Goal: Find specific page/section: Find specific page/section

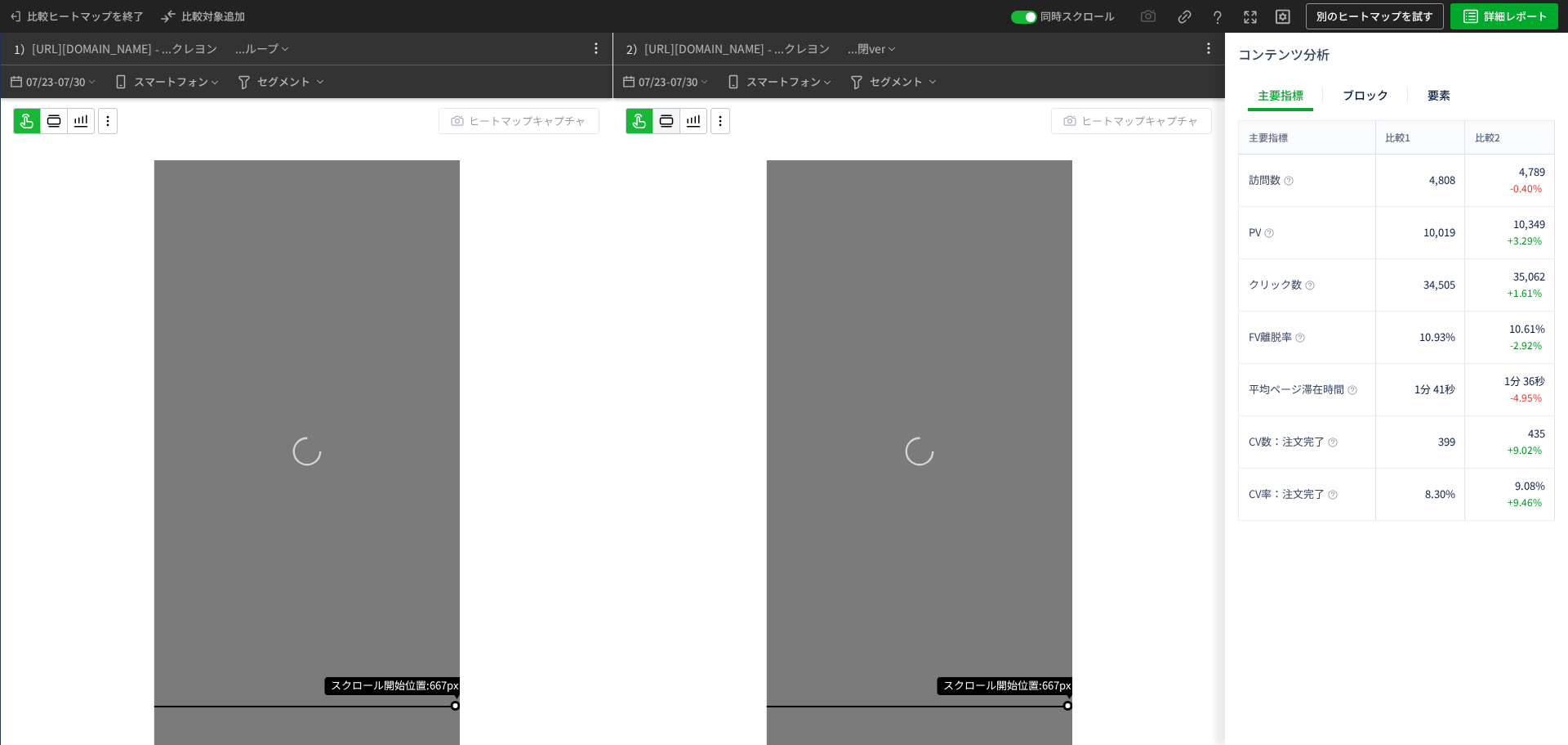
click at [63, 121] on icon at bounding box center [54, 121] width 19 height 19
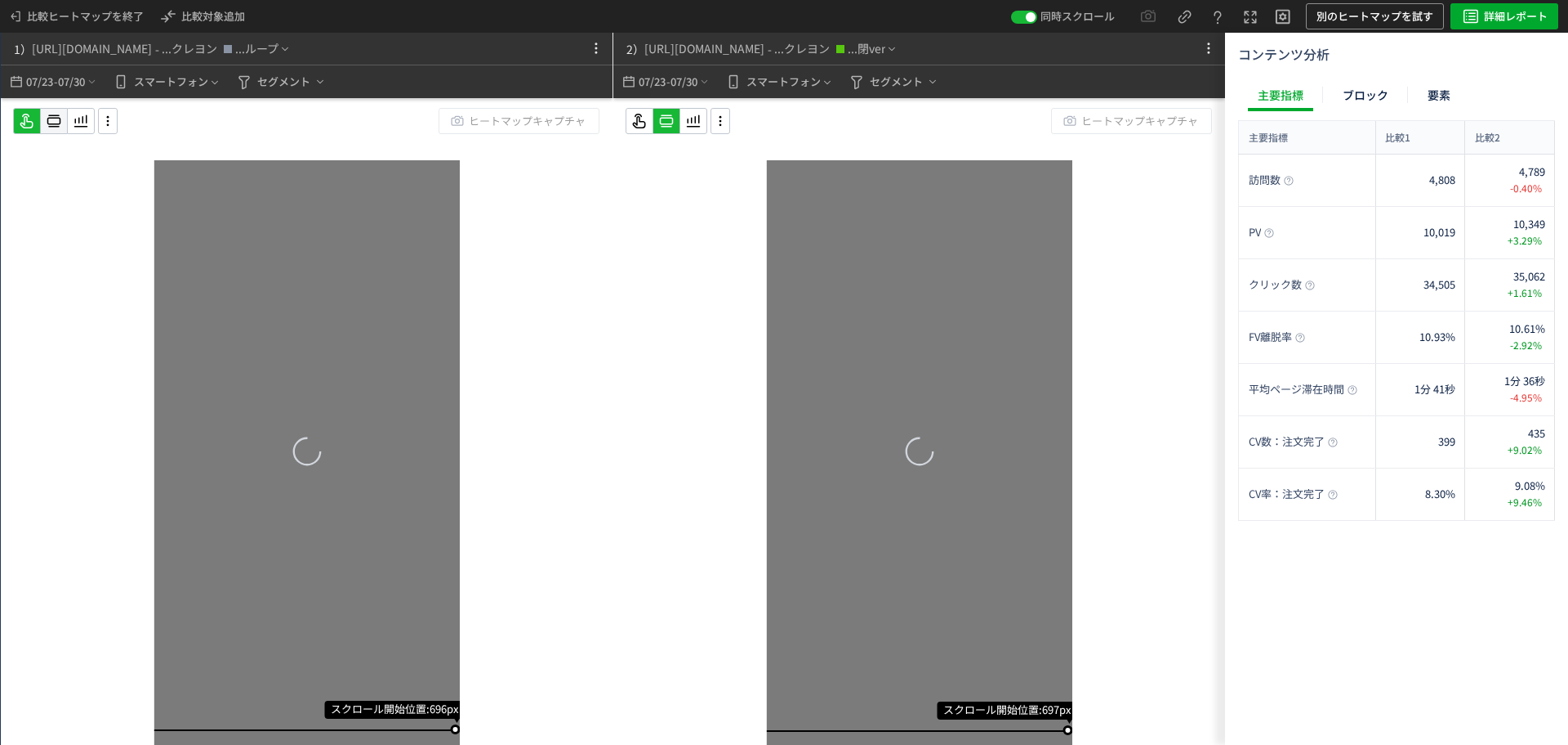
click at [42, 115] on div at bounding box center [54, 121] width 26 height 26
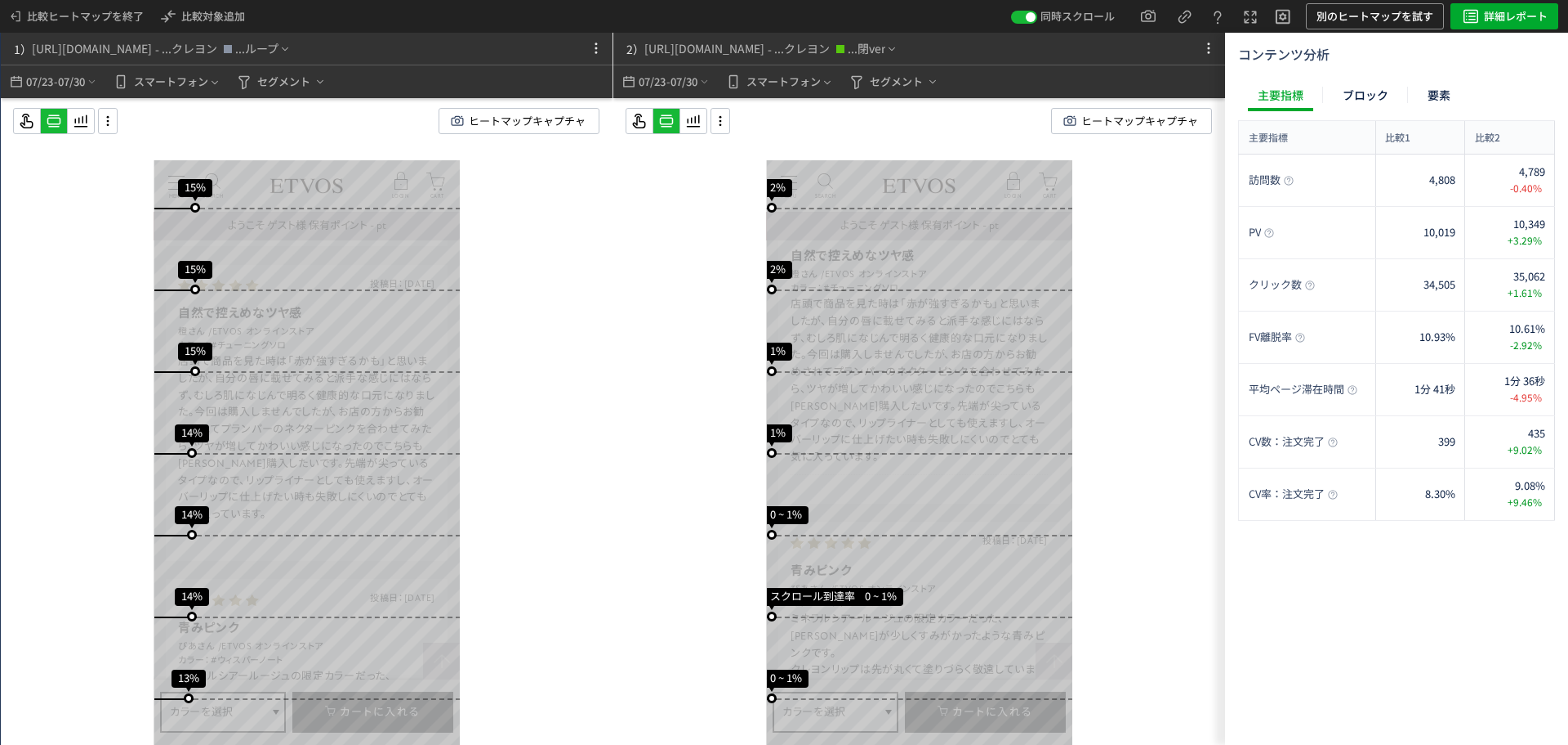
scroll to position [8345, 0]
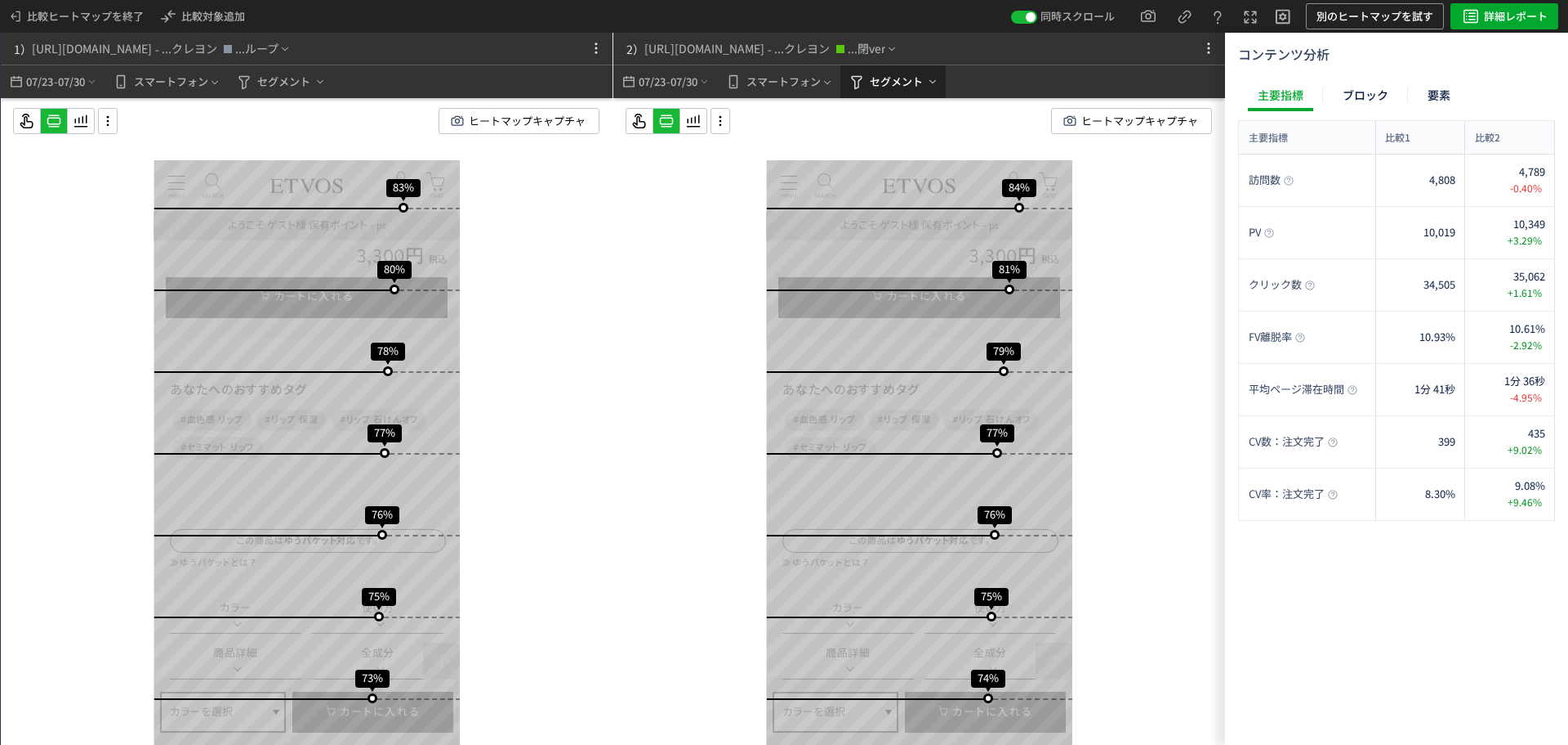
click at [903, 85] on span "セグメント" at bounding box center [896, 82] width 54 height 26
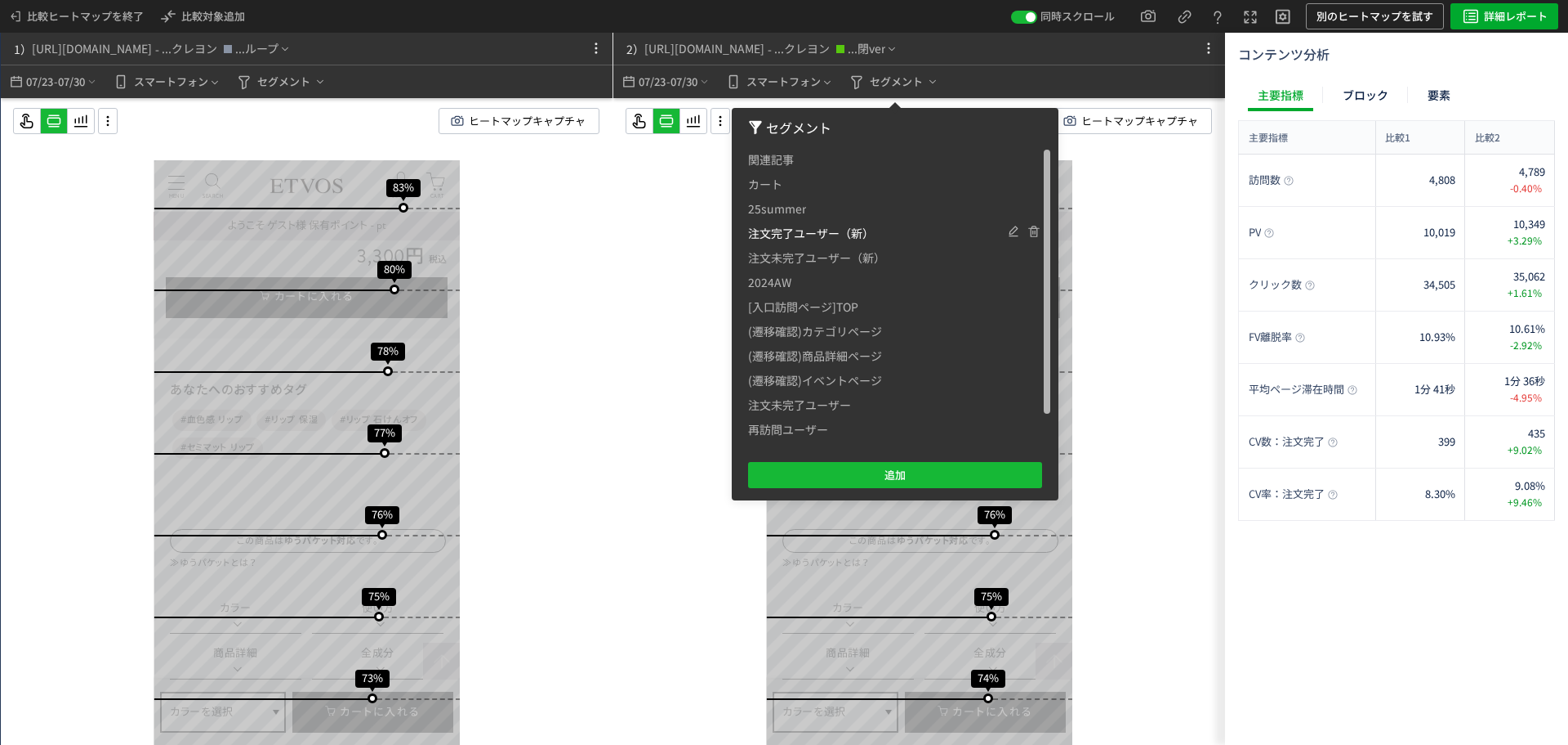
click at [829, 230] on span "注文完了ユーザー（新）" at bounding box center [811, 233] width 126 height 24
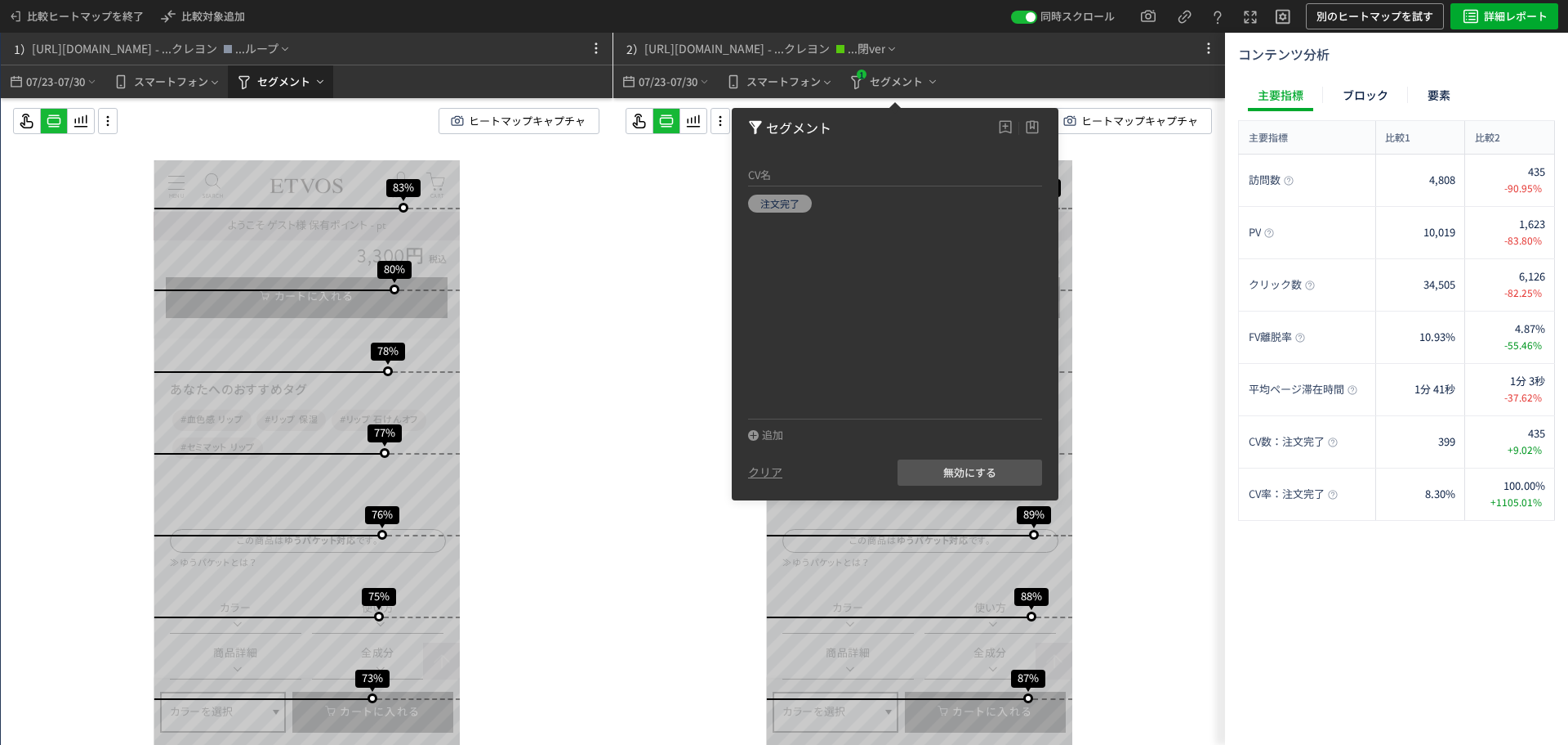
click at [263, 74] on span "セグメント" at bounding box center [283, 82] width 54 height 26
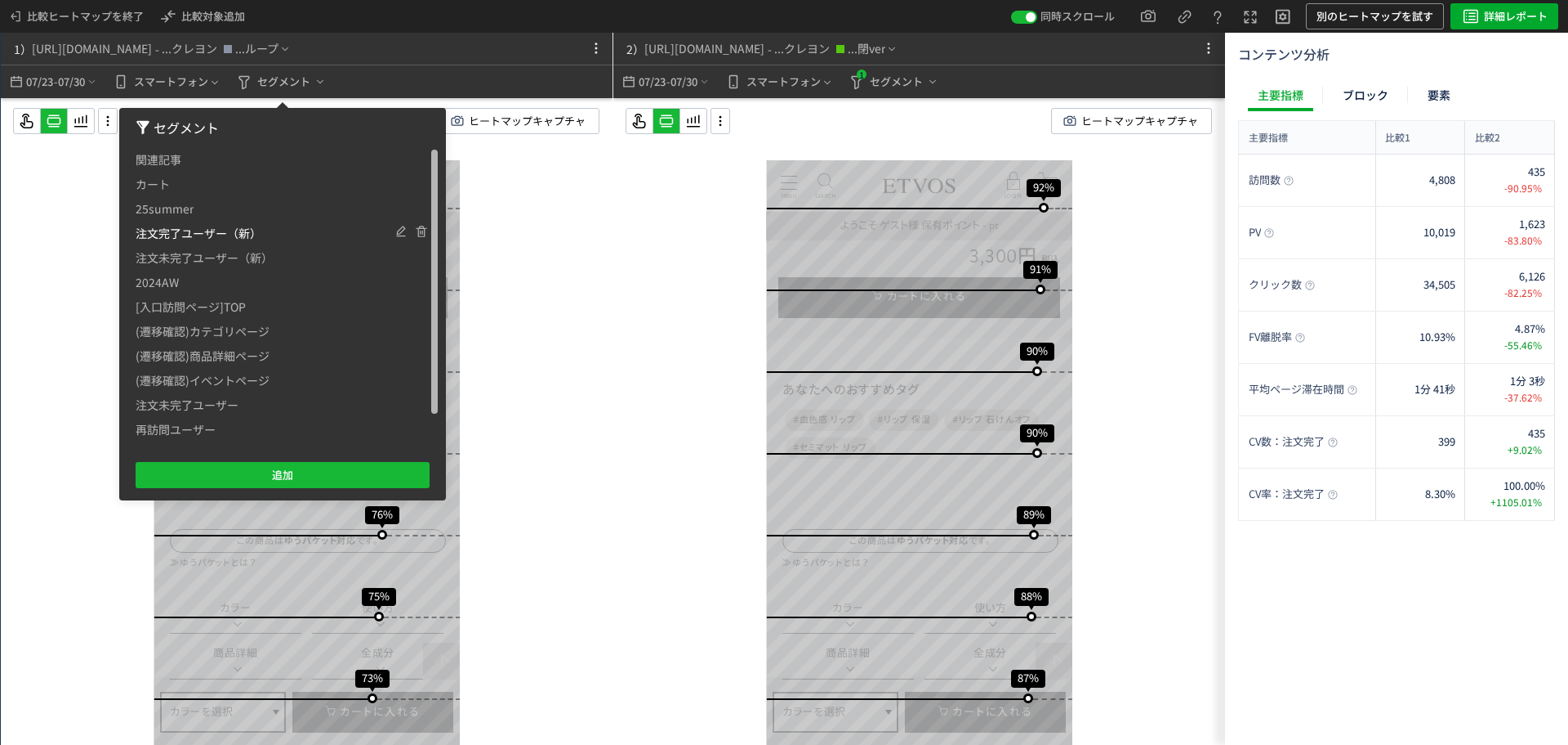
click at [165, 234] on span "注文完了ユーザー（新）" at bounding box center [198, 233] width 126 height 24
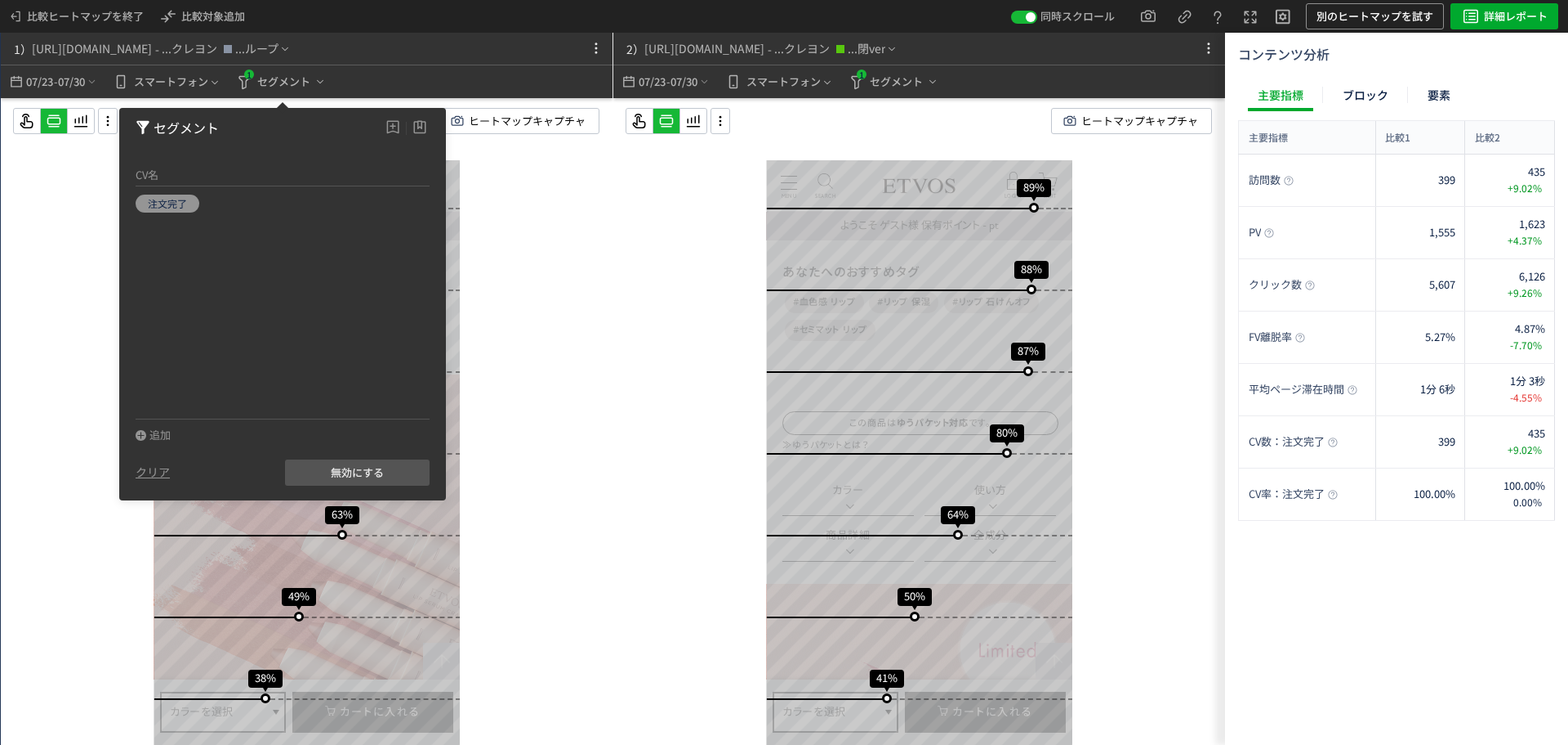
scroll to position [689, 0]
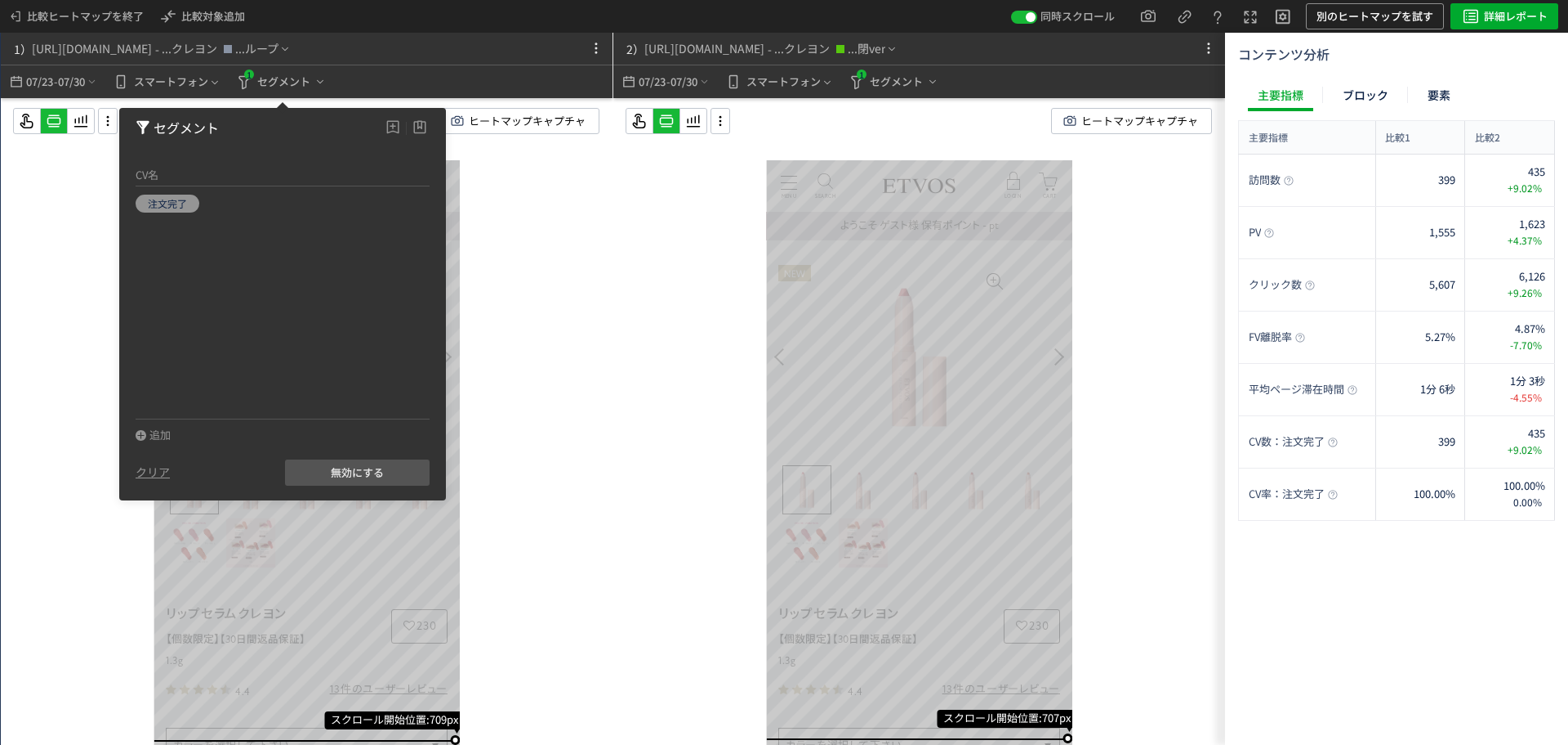
click at [529, 240] on div "スクロール開始位置:709px スクロール到達率 92% スクロール到達率 91% スクロール到達率 90% スクロール到達率 90% スクロール到達率 89…" at bounding box center [307, 454] width 612 height 712
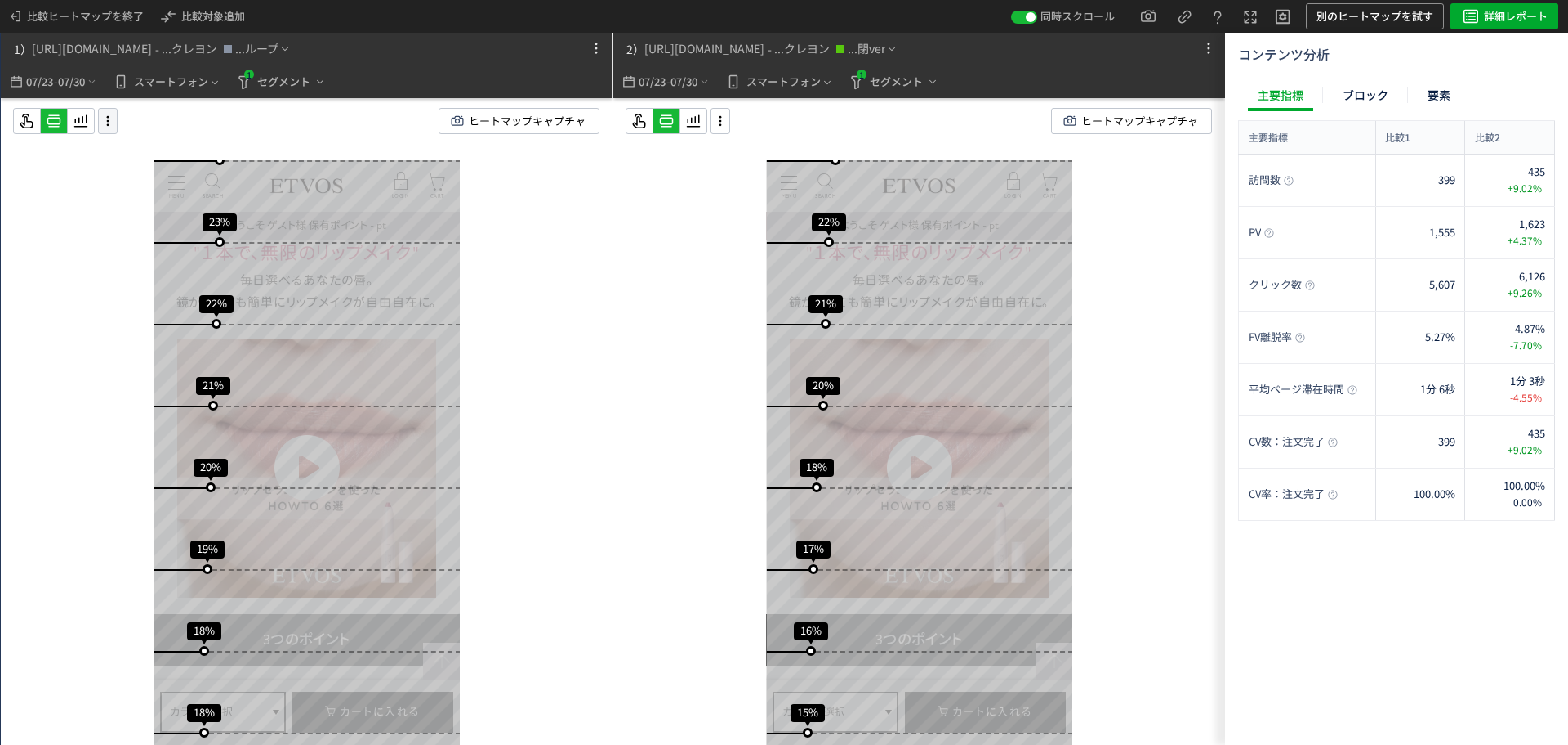
click at [114, 118] on icon at bounding box center [108, 121] width 19 height 18
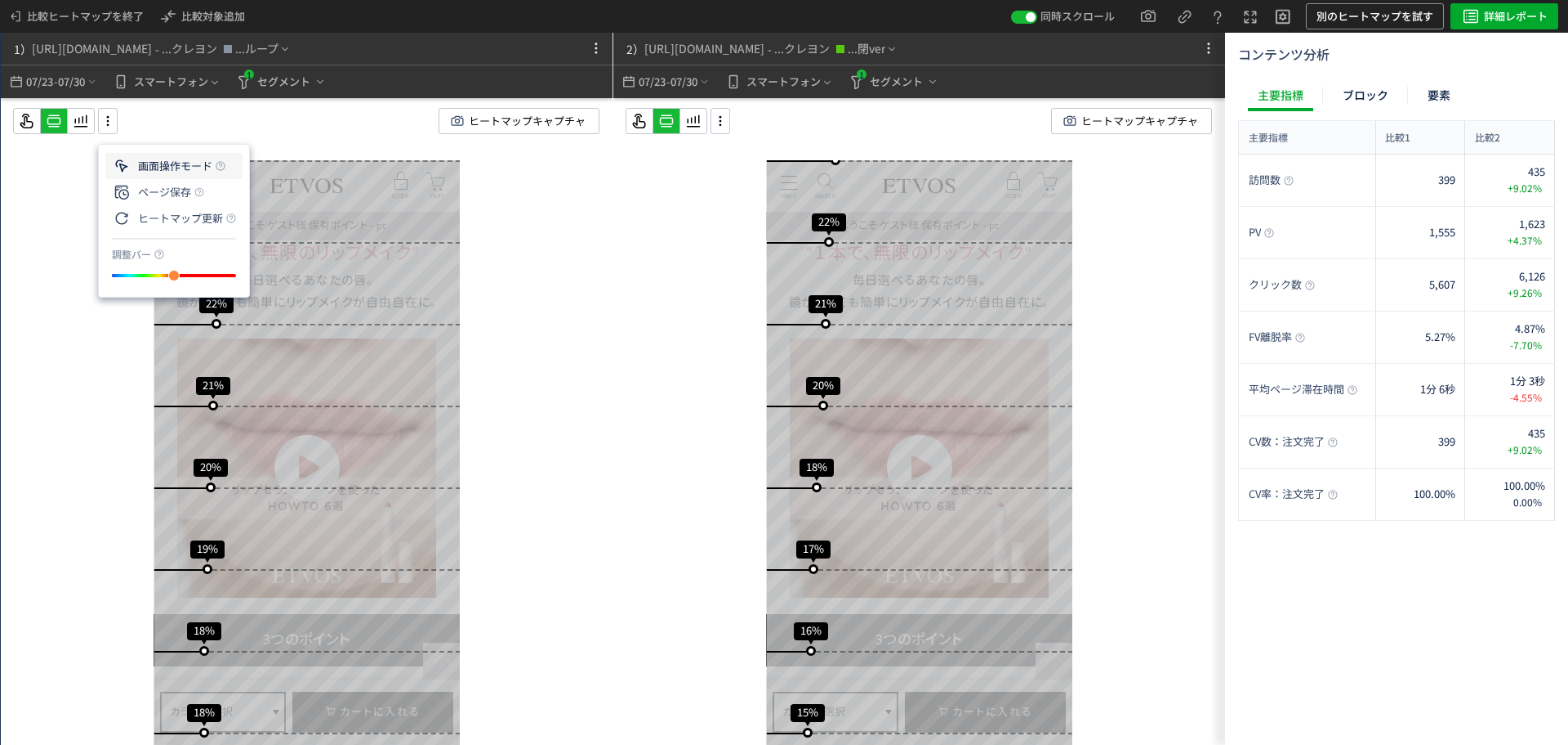
click at [186, 179] on li "画面操作モード" at bounding box center [173, 192] width 137 height 26
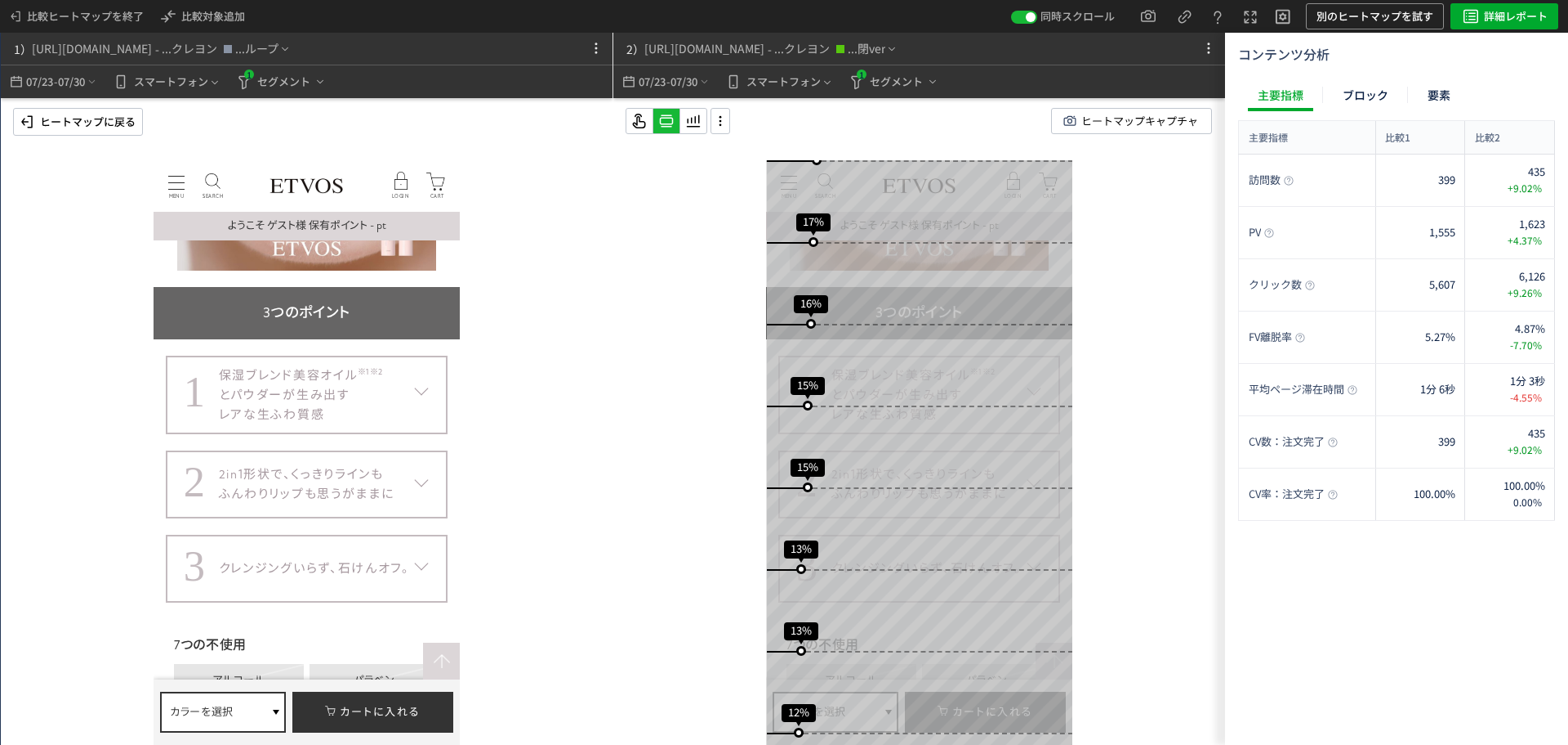
click at [346, 408] on div "保湿ブレンド美容オイル ※1 ※2 と[PERSON_NAME]が生み出す レアな生ふわ質感" at bounding box center [301, 394] width 164 height 58
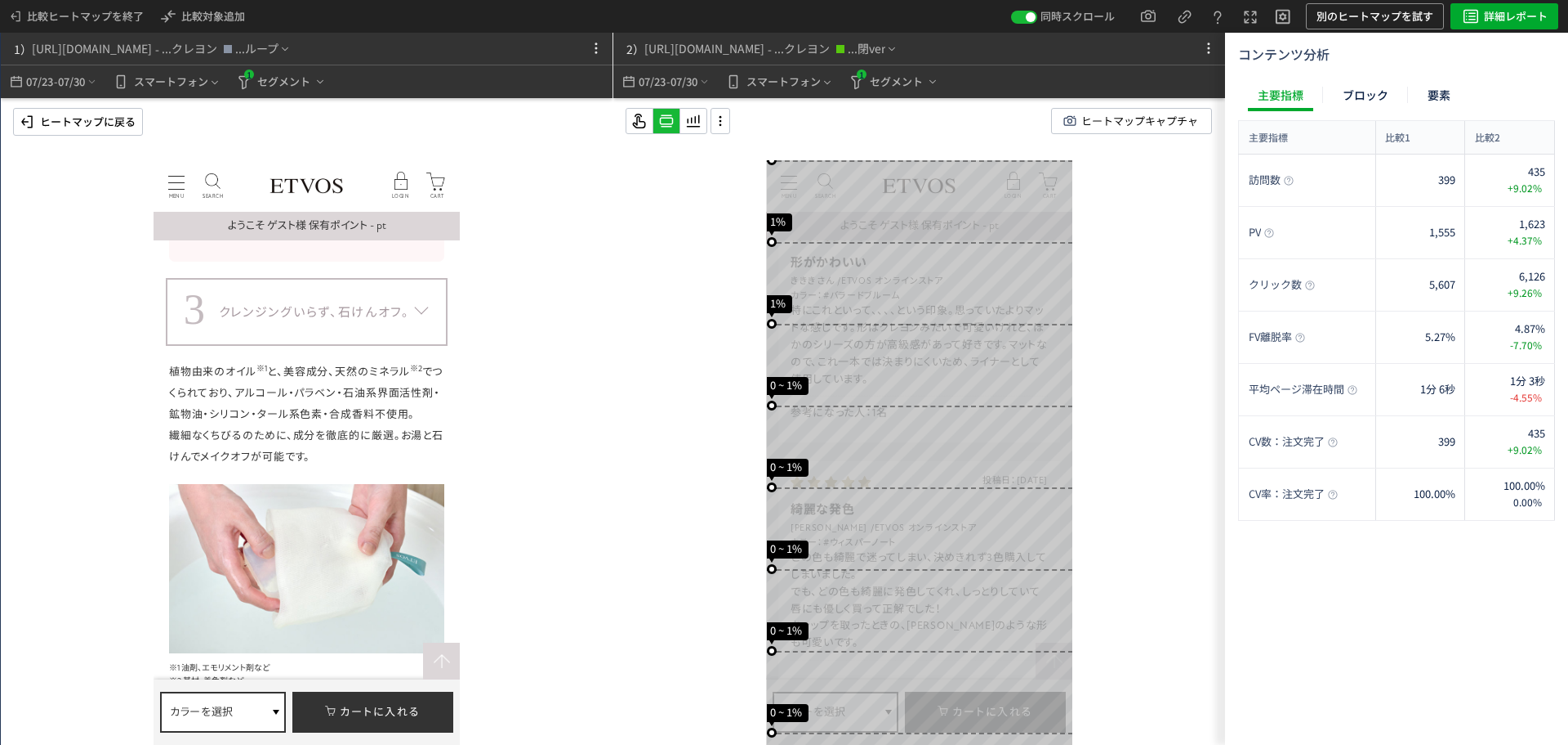
click at [97, 133] on p "ヒートマップに戻る" at bounding box center [88, 122] width 95 height 26
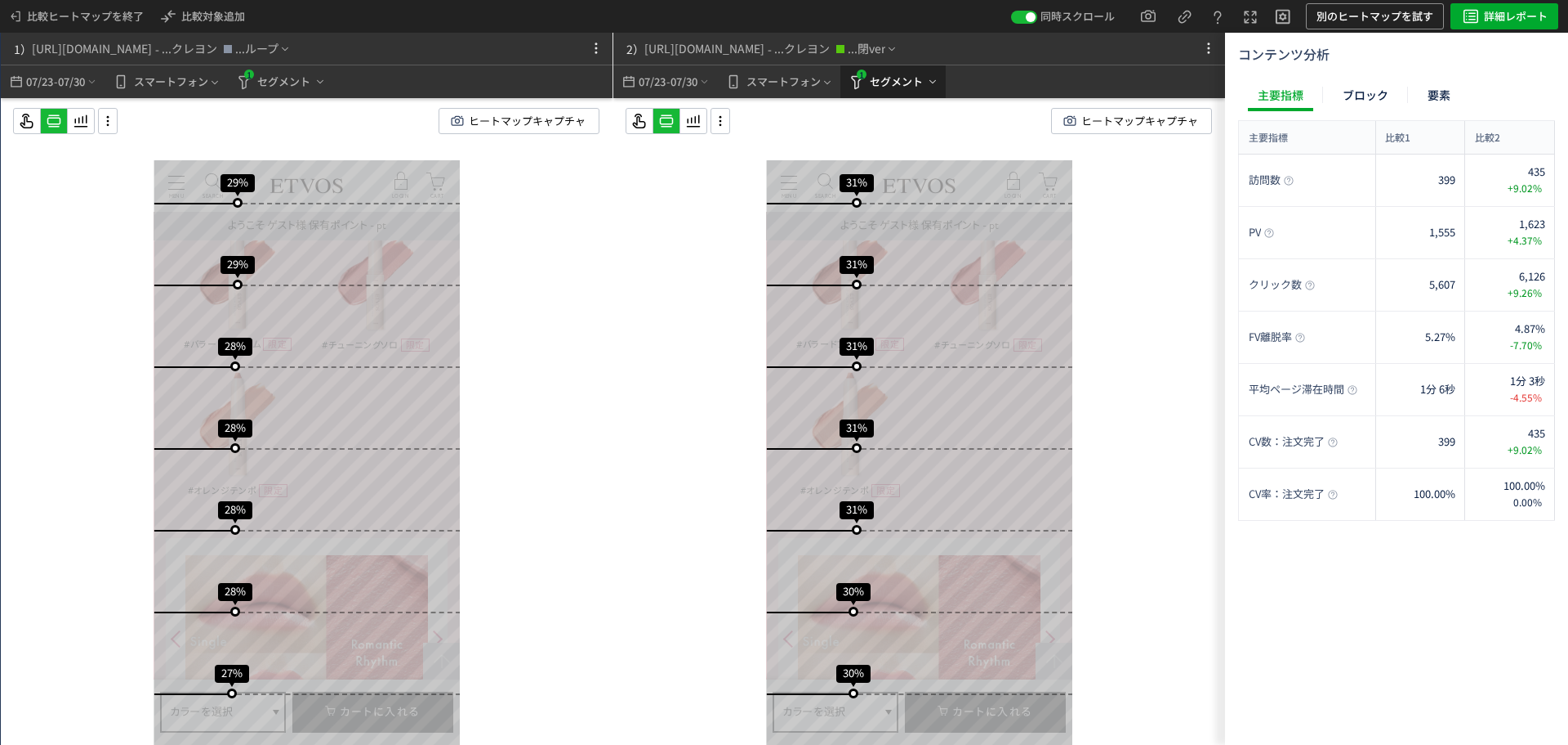
click at [872, 85] on span "セグメント" at bounding box center [902, 82] width 73 height 19
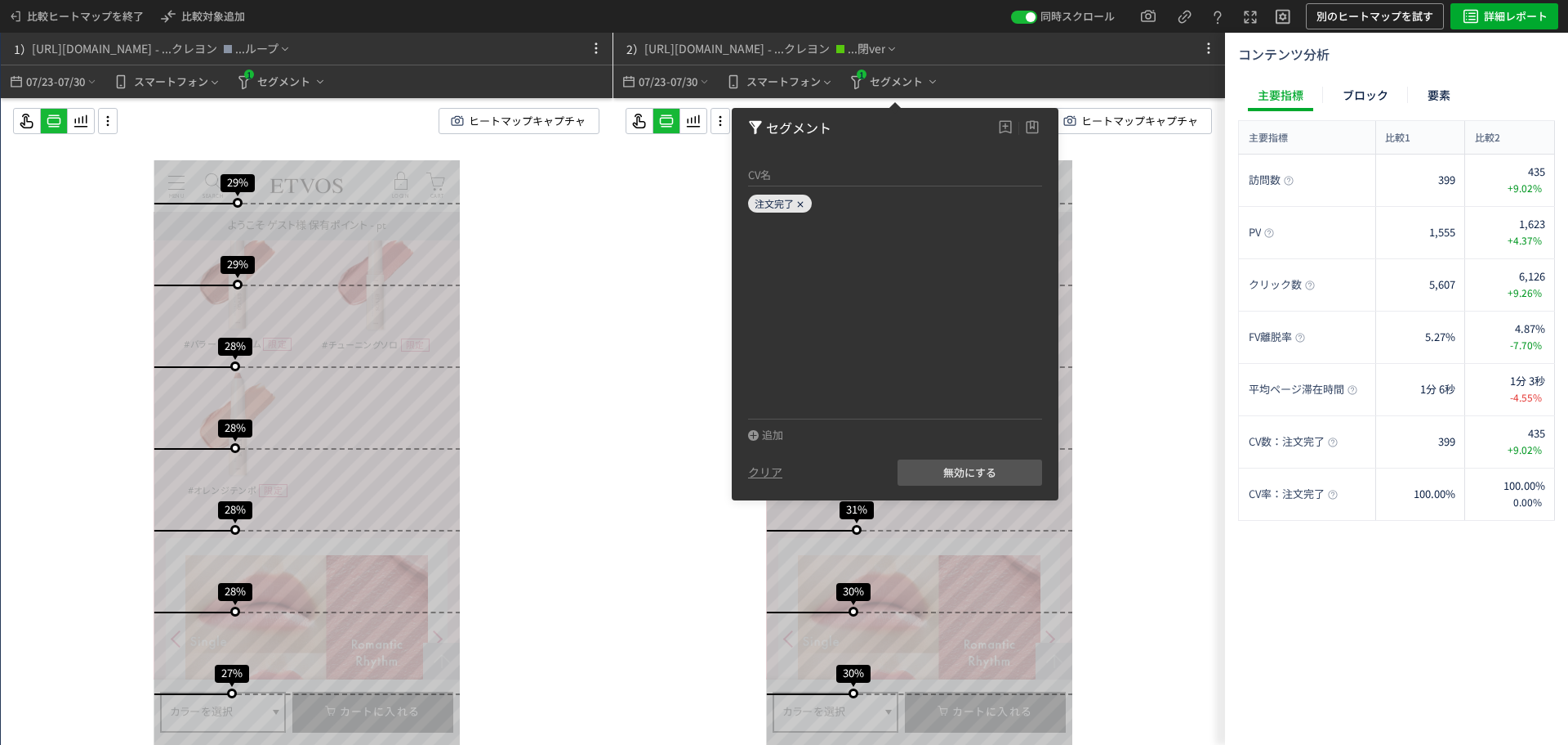
click at [782, 206] on span "注文完了" at bounding box center [775, 203] width 39 height 14
click at [805, 206] on icon at bounding box center [800, 205] width 10 height 10
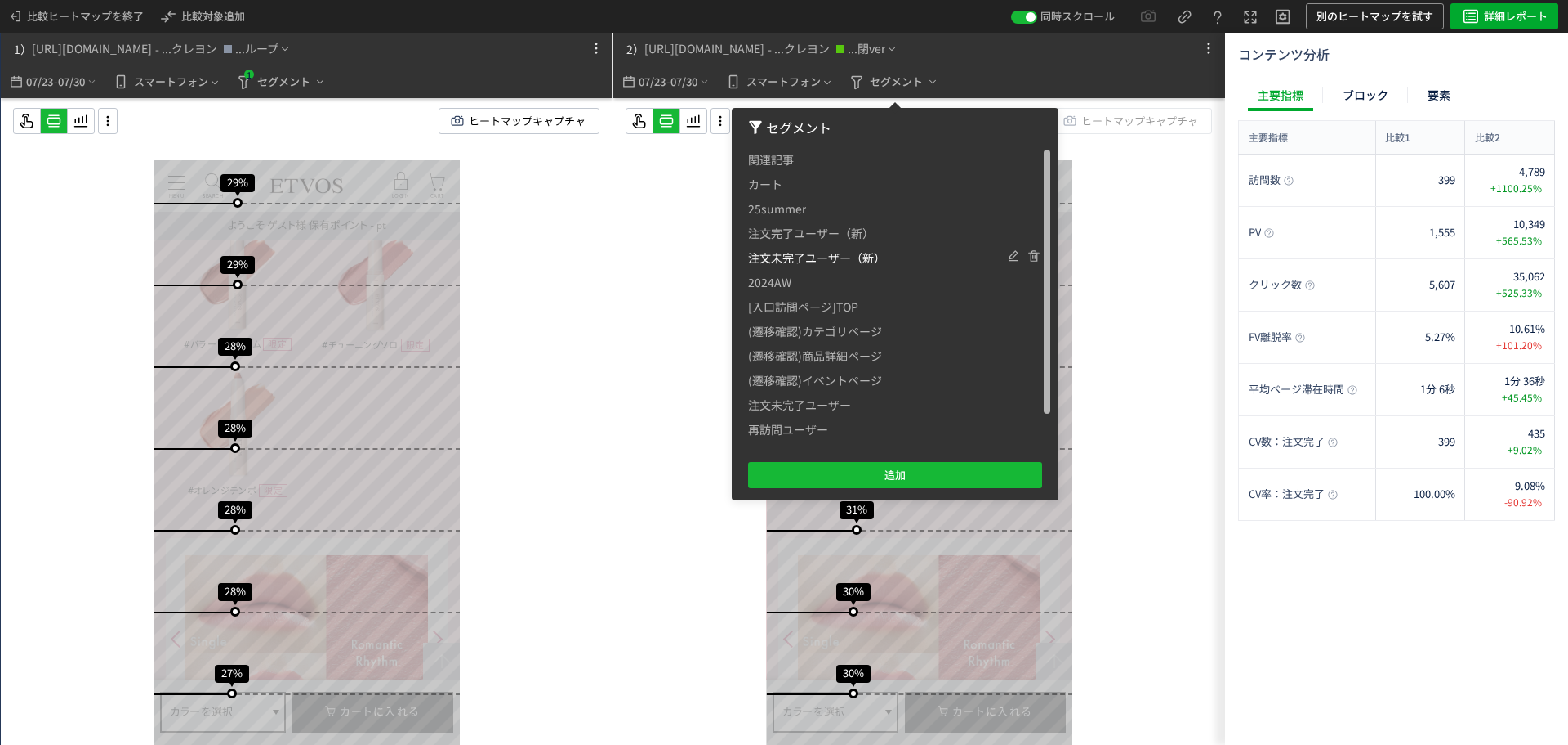
click at [785, 261] on span "注文未完了ユーザー（新）" at bounding box center [817, 257] width 137 height 24
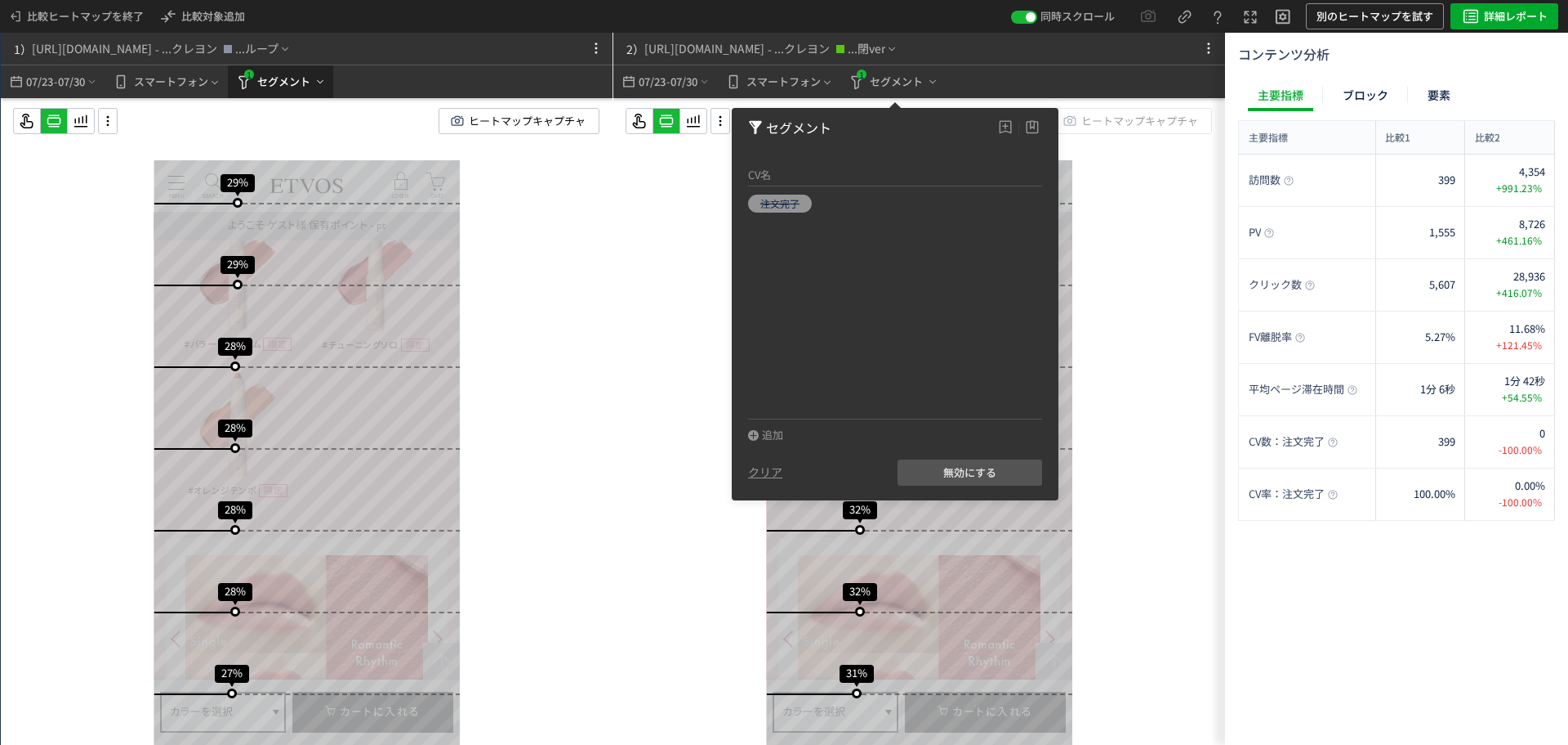
click at [245, 77] on div "1" at bounding box center [248, 74] width 13 height 13
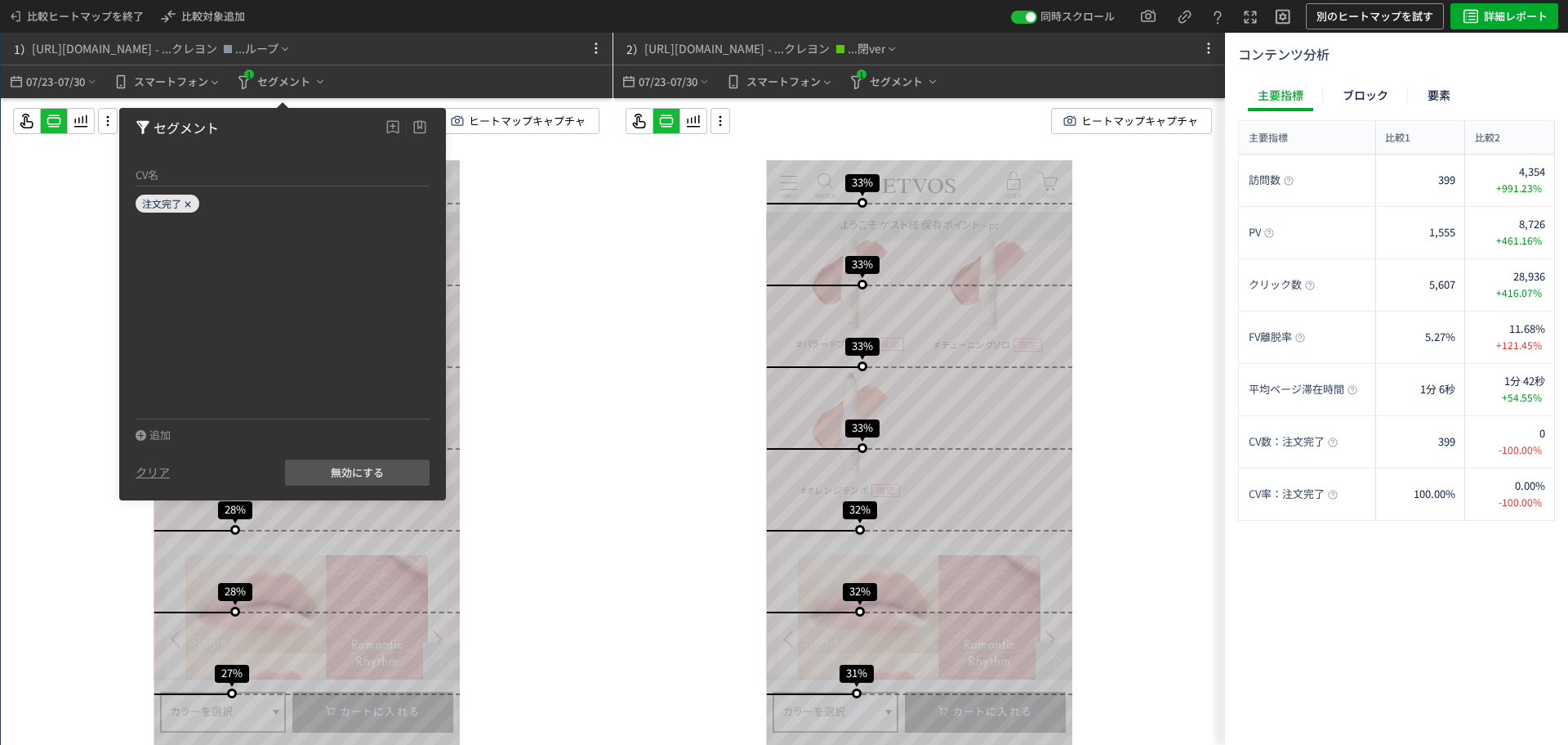
click at [165, 206] on span "注文完了" at bounding box center [162, 203] width 39 height 14
click at [186, 200] on icon at bounding box center [188, 205] width 10 height 10
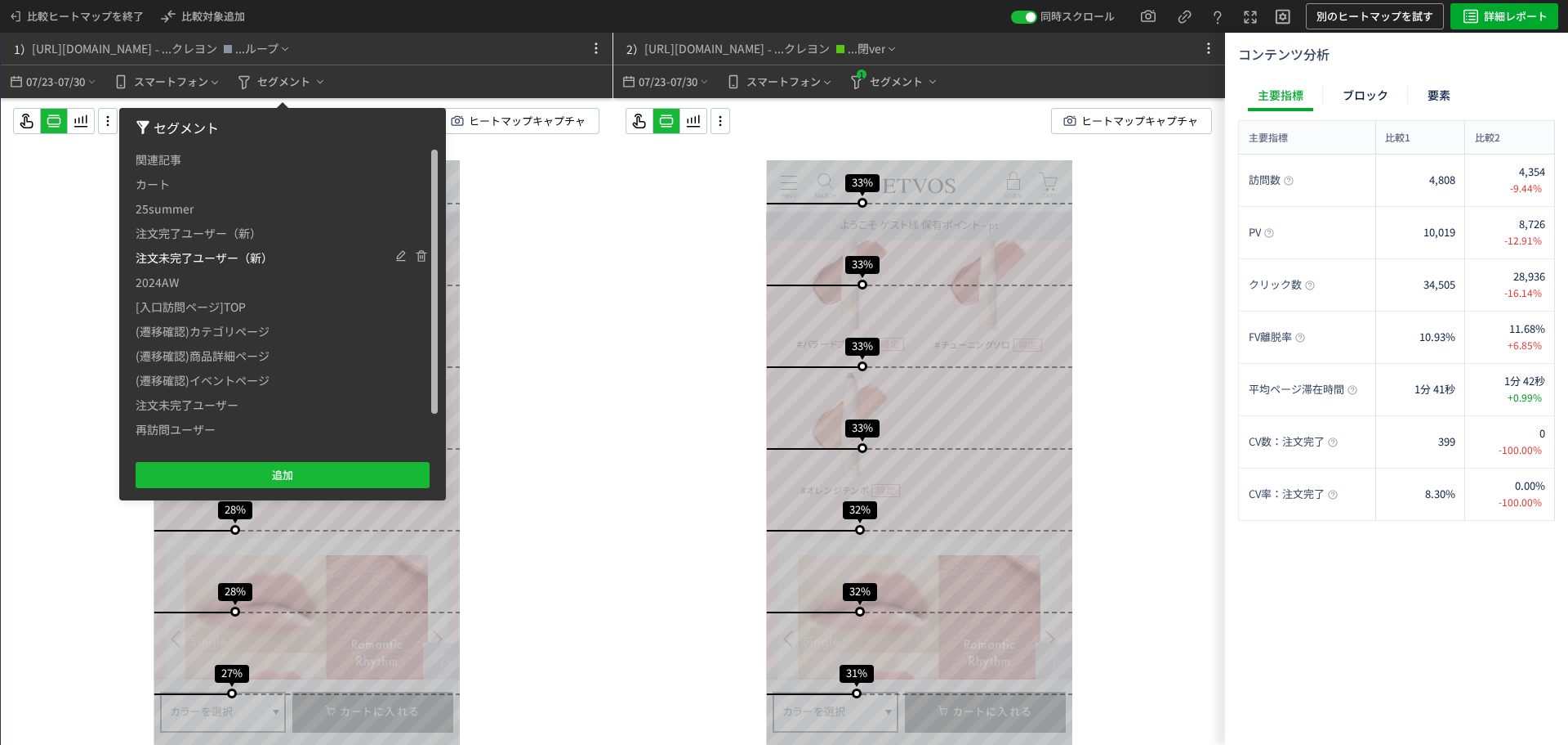
click at [189, 254] on span "注文未完了ユーザー（新）" at bounding box center [203, 257] width 137 height 24
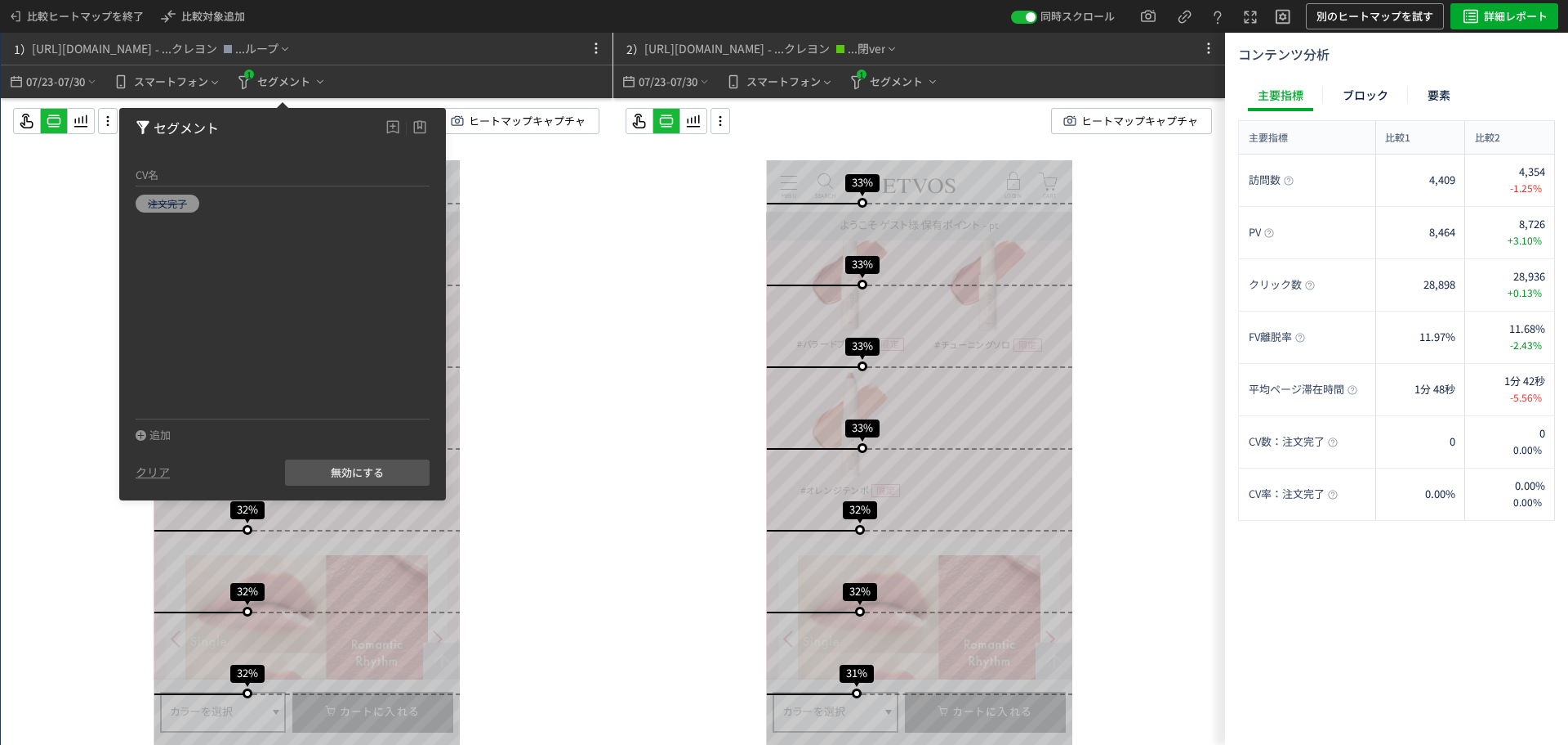
click at [664, 323] on div "スクロール開始位置:696px スクロール到達率 82% スクロール到達率 79% スクロール到達率 77% スクロール到達率 75% スクロール到達率 74…" at bounding box center [919, 454] width 612 height 712
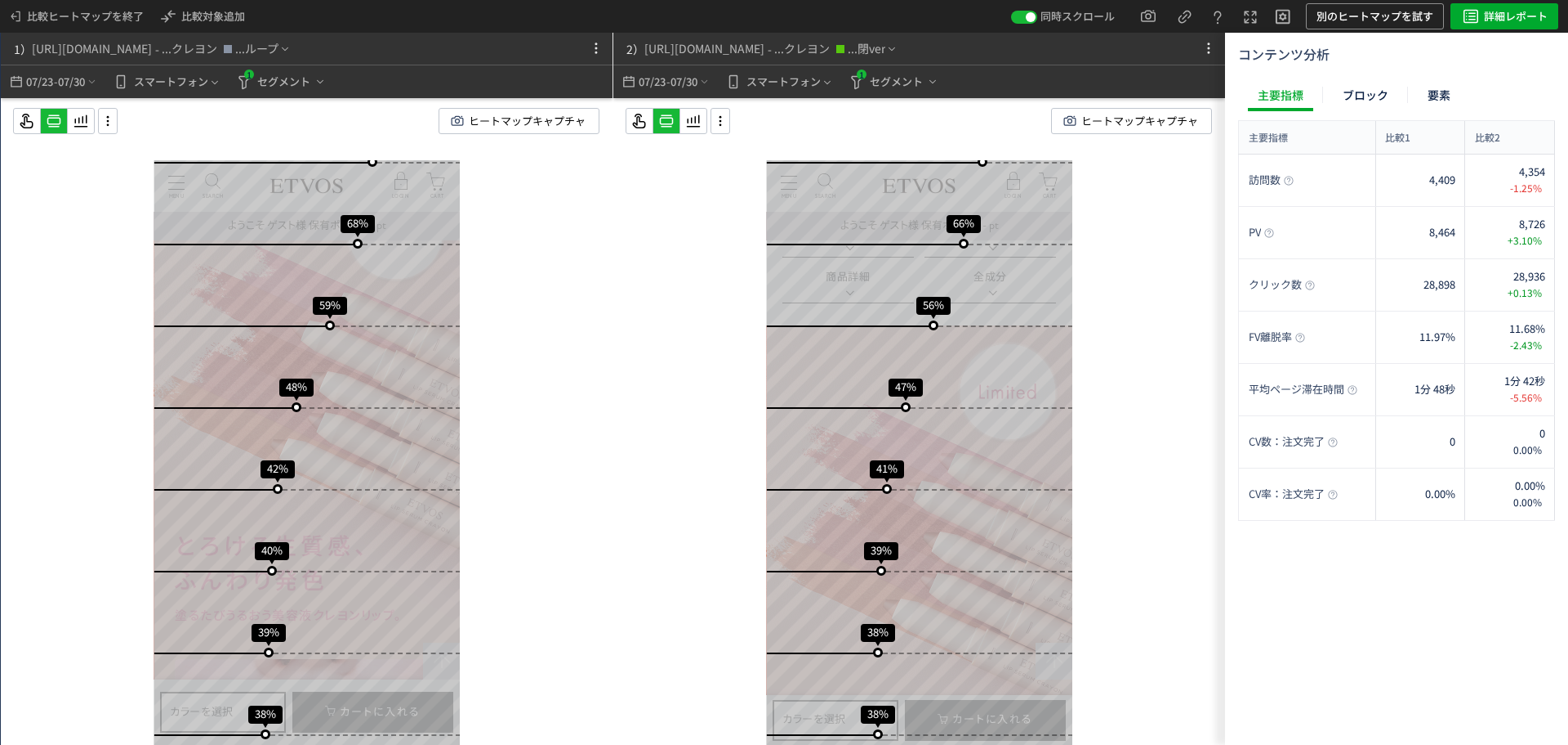
scroll to position [1144, 0]
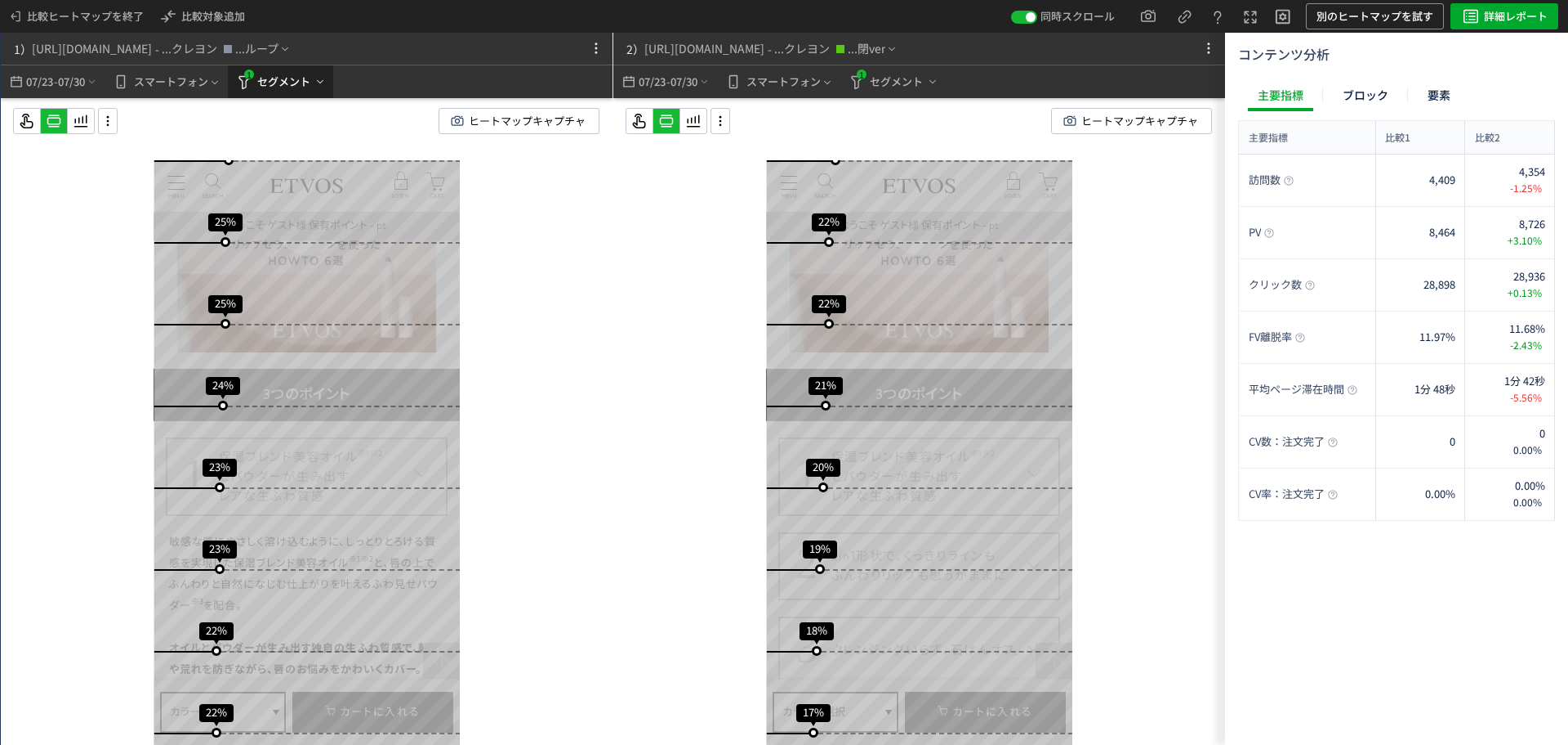
click at [287, 77] on span "セグメント" at bounding box center [283, 82] width 54 height 26
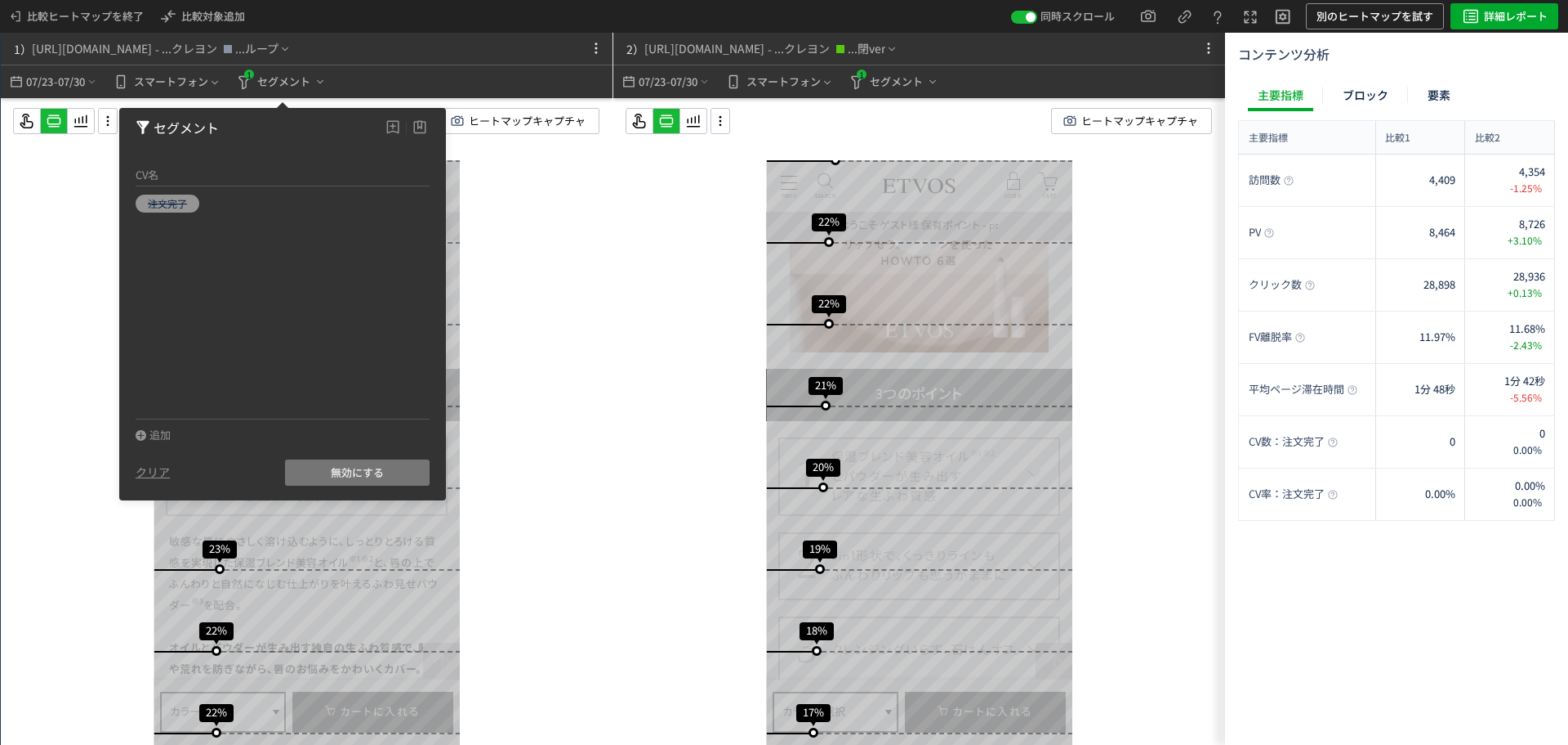
click at [331, 477] on span "無効にする" at bounding box center [357, 472] width 54 height 26
click at [882, 81] on span "セグメント" at bounding box center [896, 82] width 54 height 26
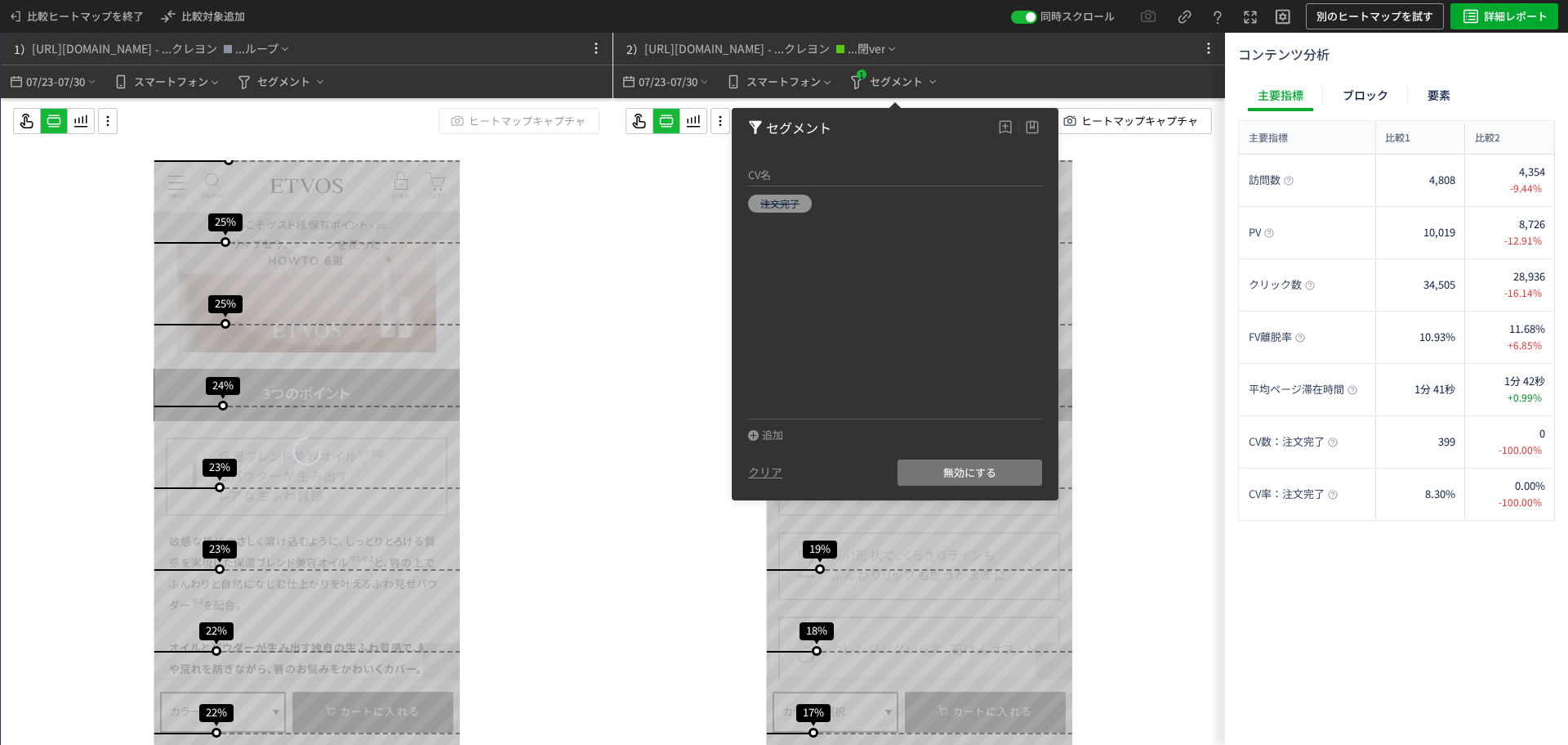
click at [931, 461] on button "無効にする" at bounding box center [969, 472] width 145 height 26
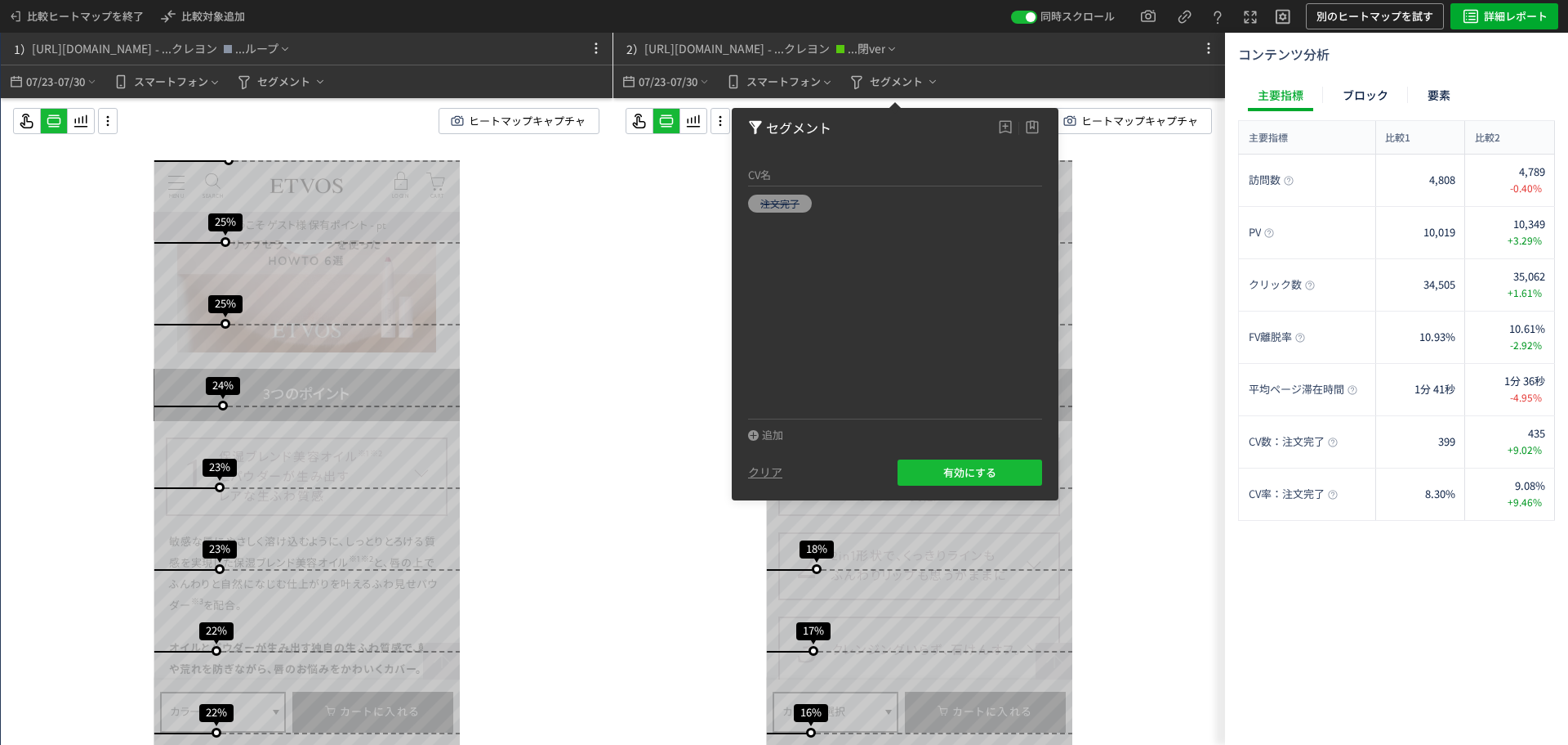
click at [1107, 184] on div "スクロール開始位置:697px スクロール到達率 84% スクロール到達率 81% スクロール到達率 79% スクロール到達率 77% スクロール到達率 76…" at bounding box center [919, 454] width 612 height 712
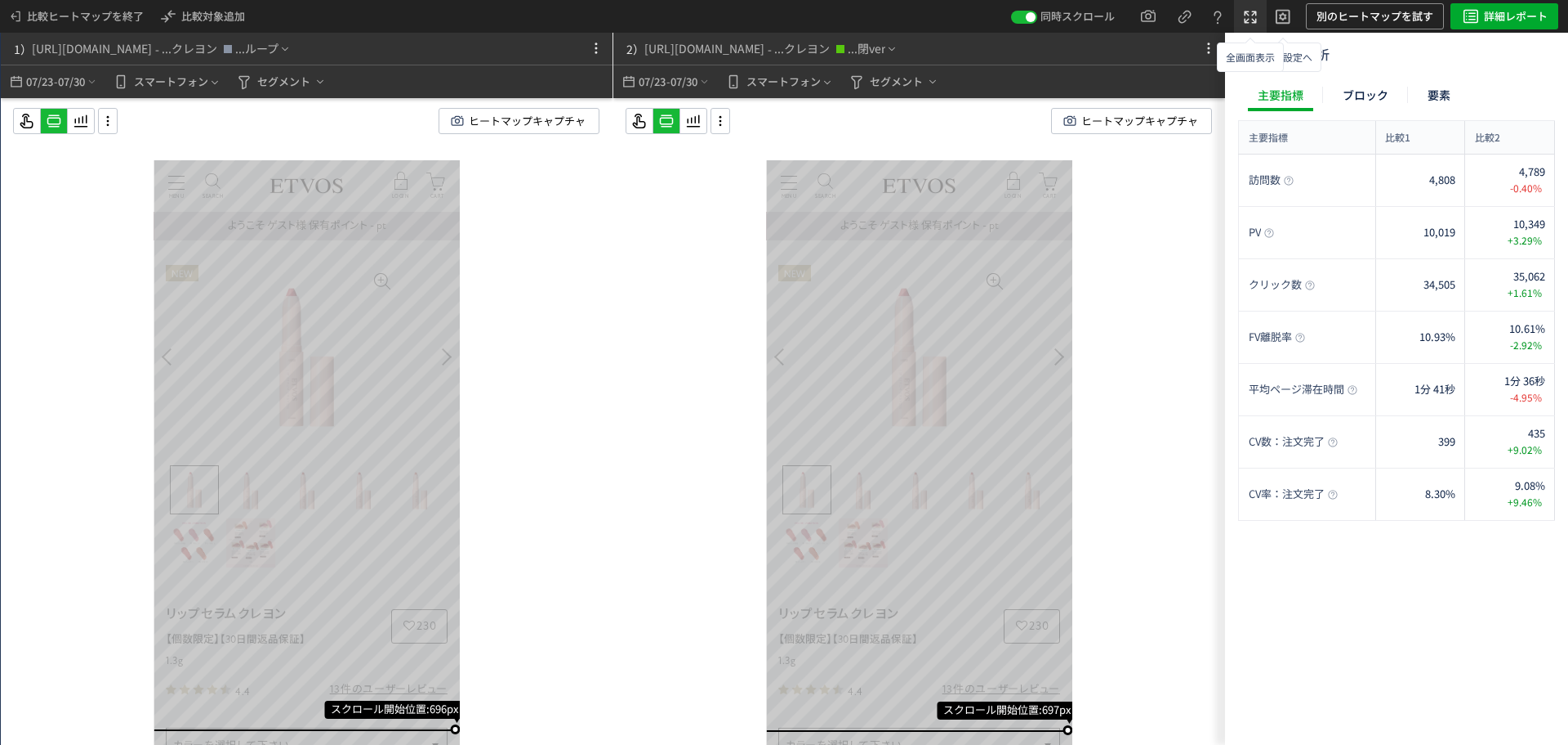
click at [1256, 11] on icon at bounding box center [1251, 18] width 19 height 19
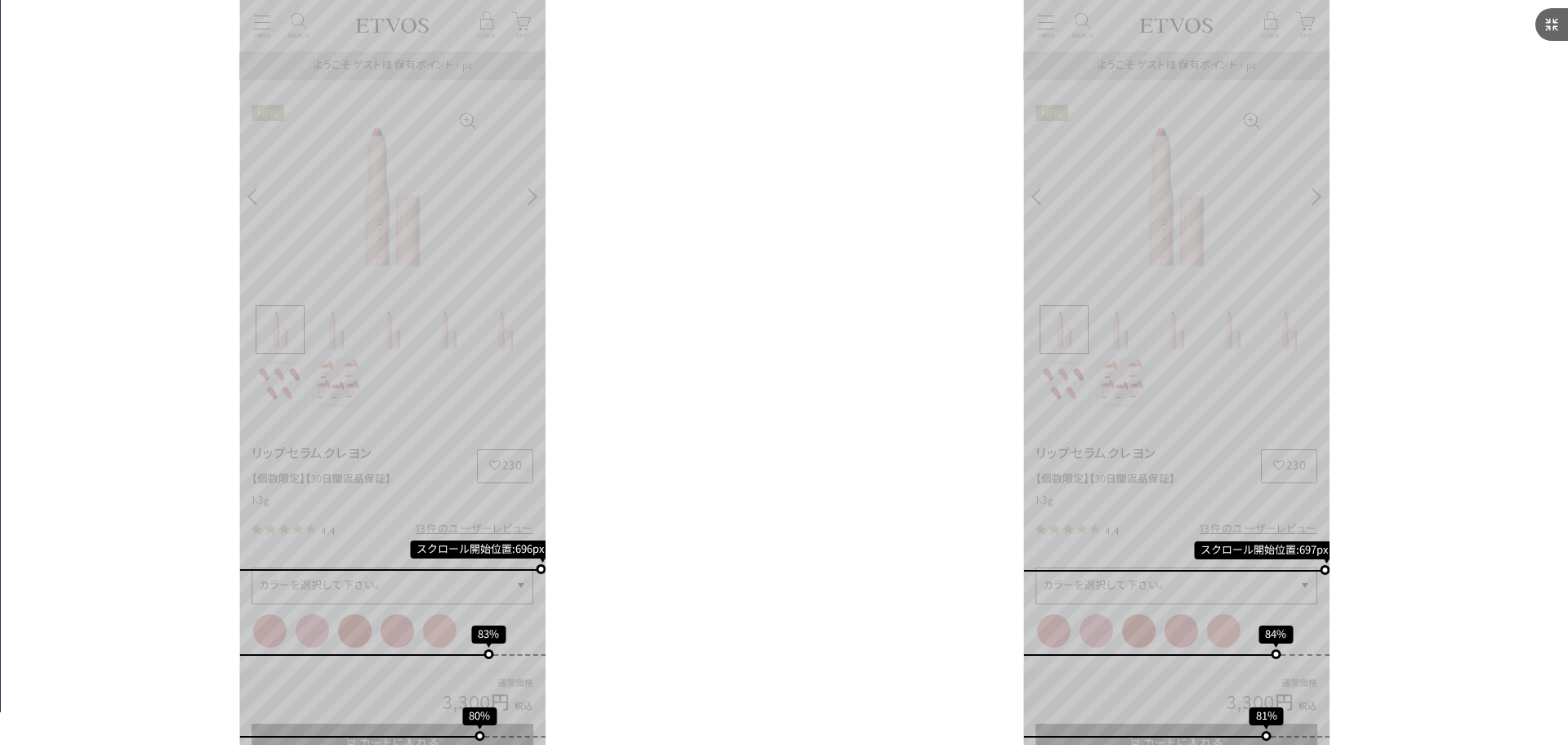
click at [1543, 23] on icon at bounding box center [1552, 24] width 19 height 19
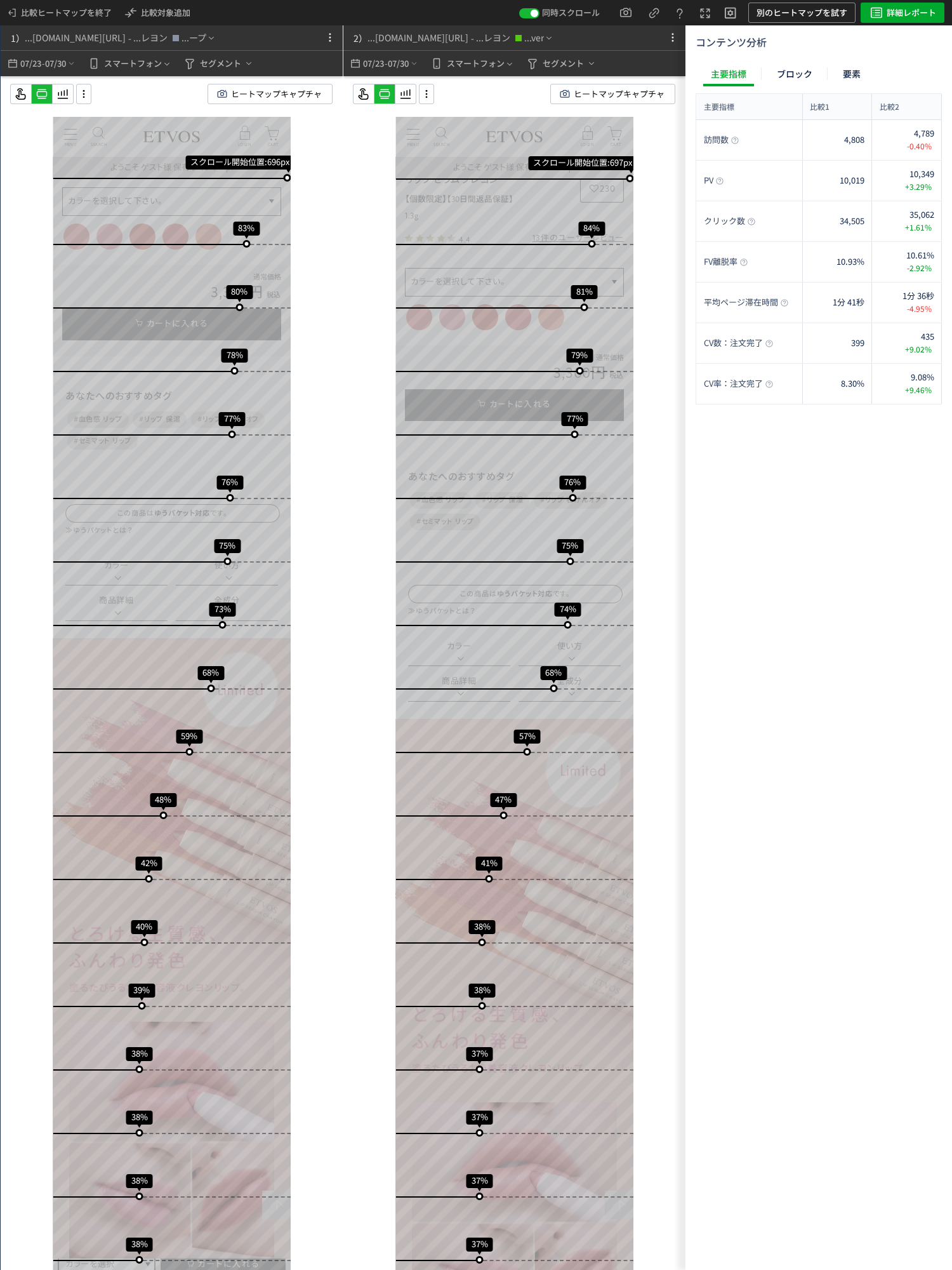
scroll to position [381, 0]
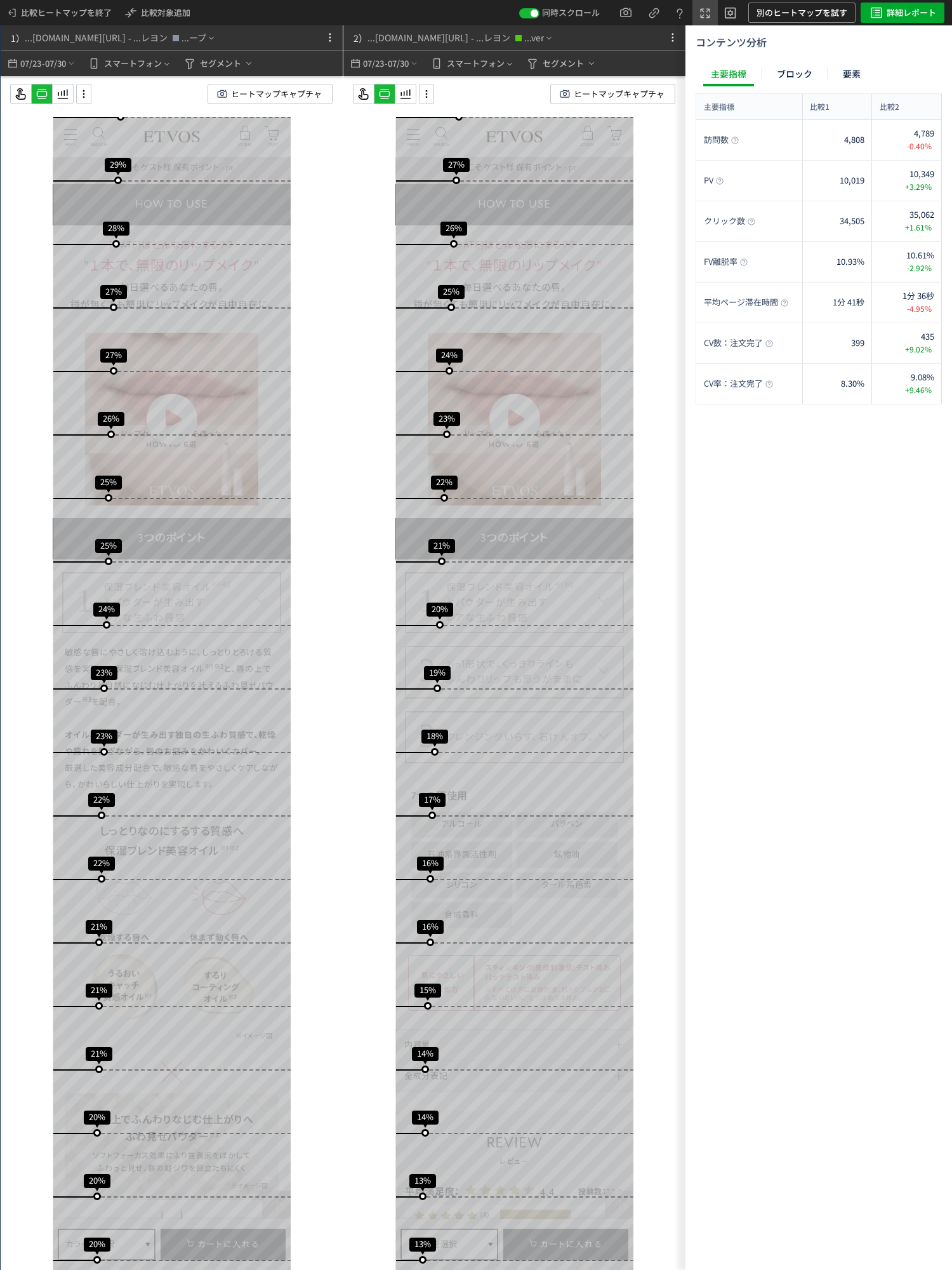
click at [705, 8] on icon at bounding box center [705, 14] width 15 height 15
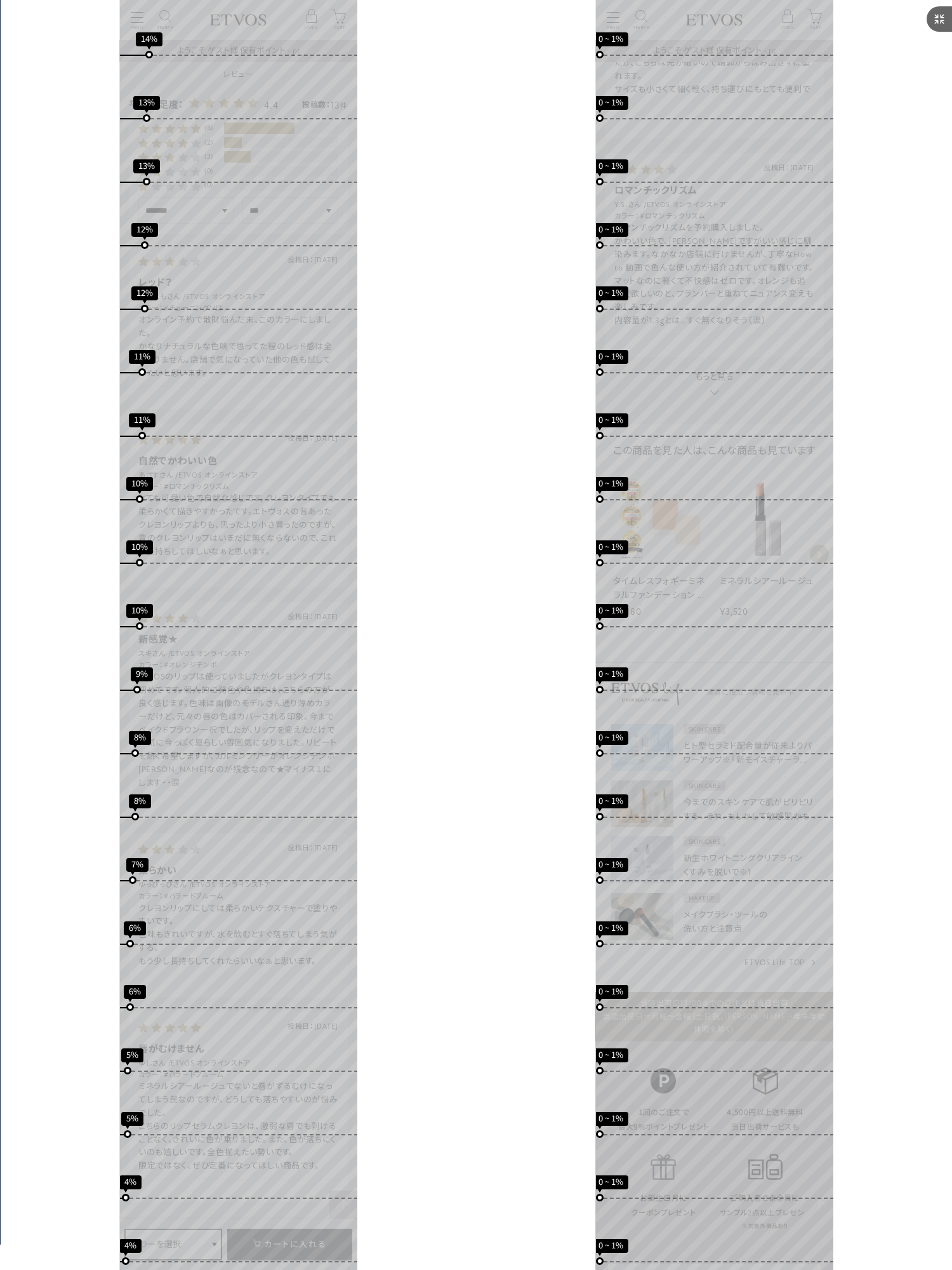
scroll to position [6418, 0]
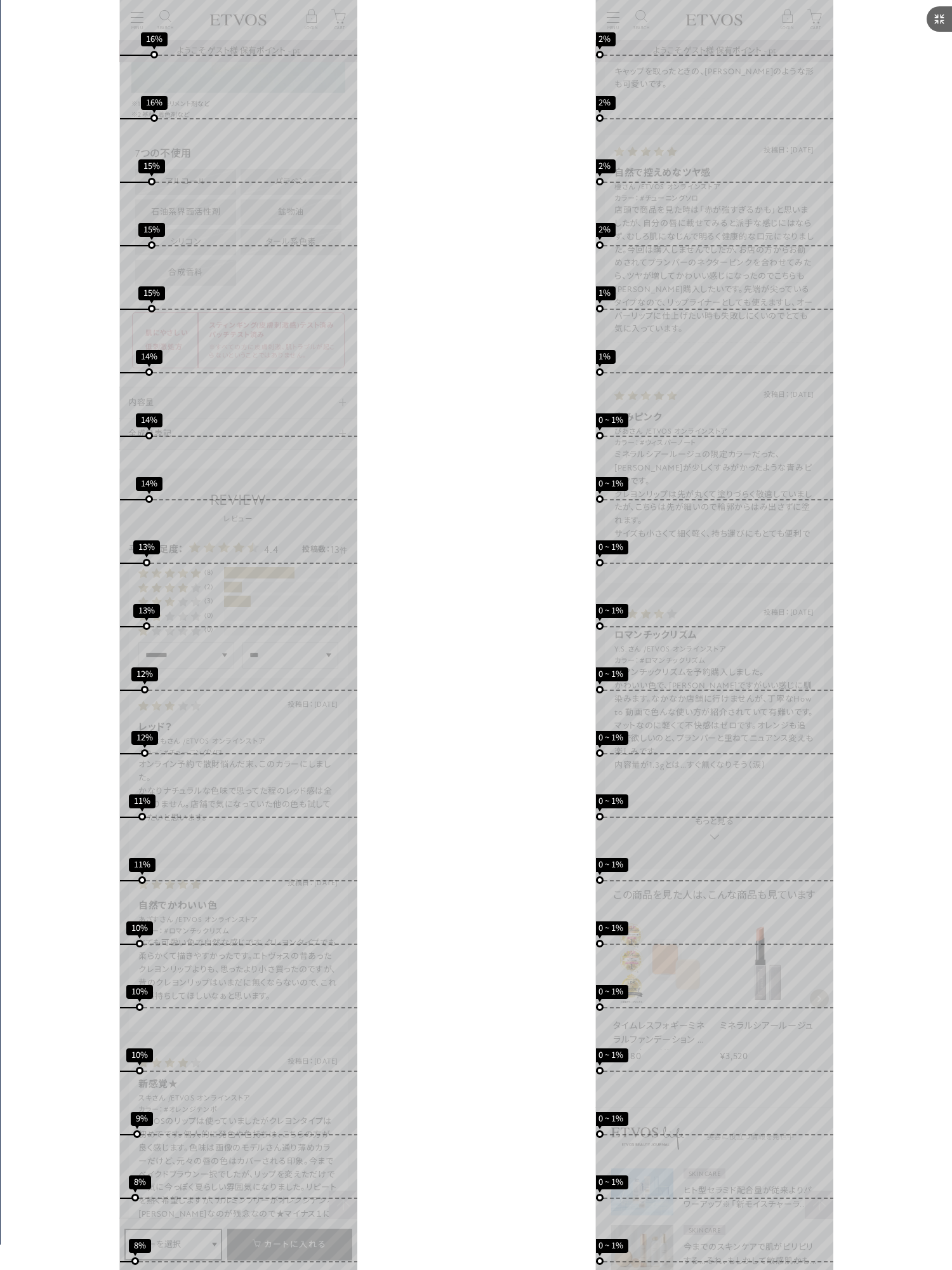
click at [939, 19] on icon at bounding box center [939, 19] width 15 height 15
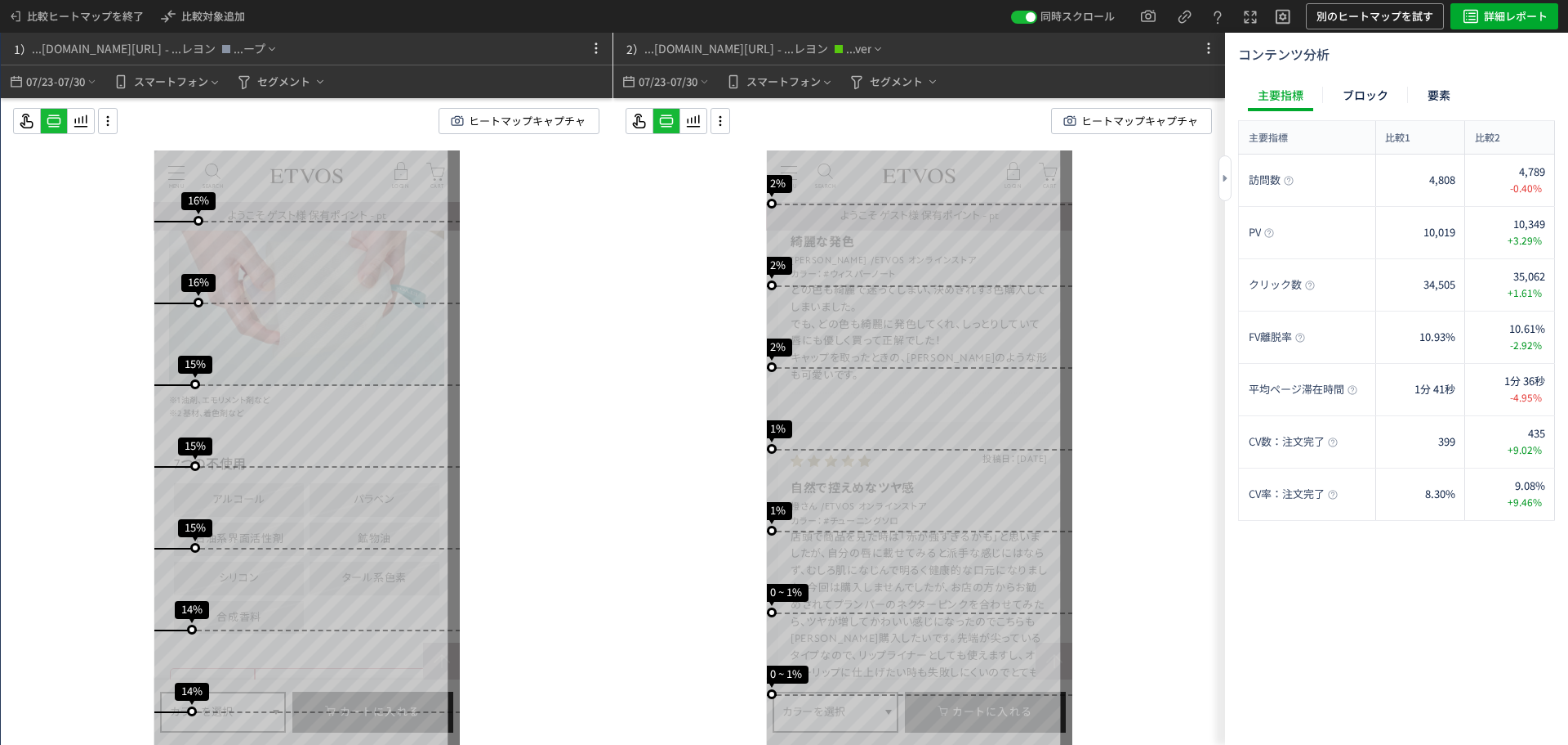
scroll to position [8103, 0]
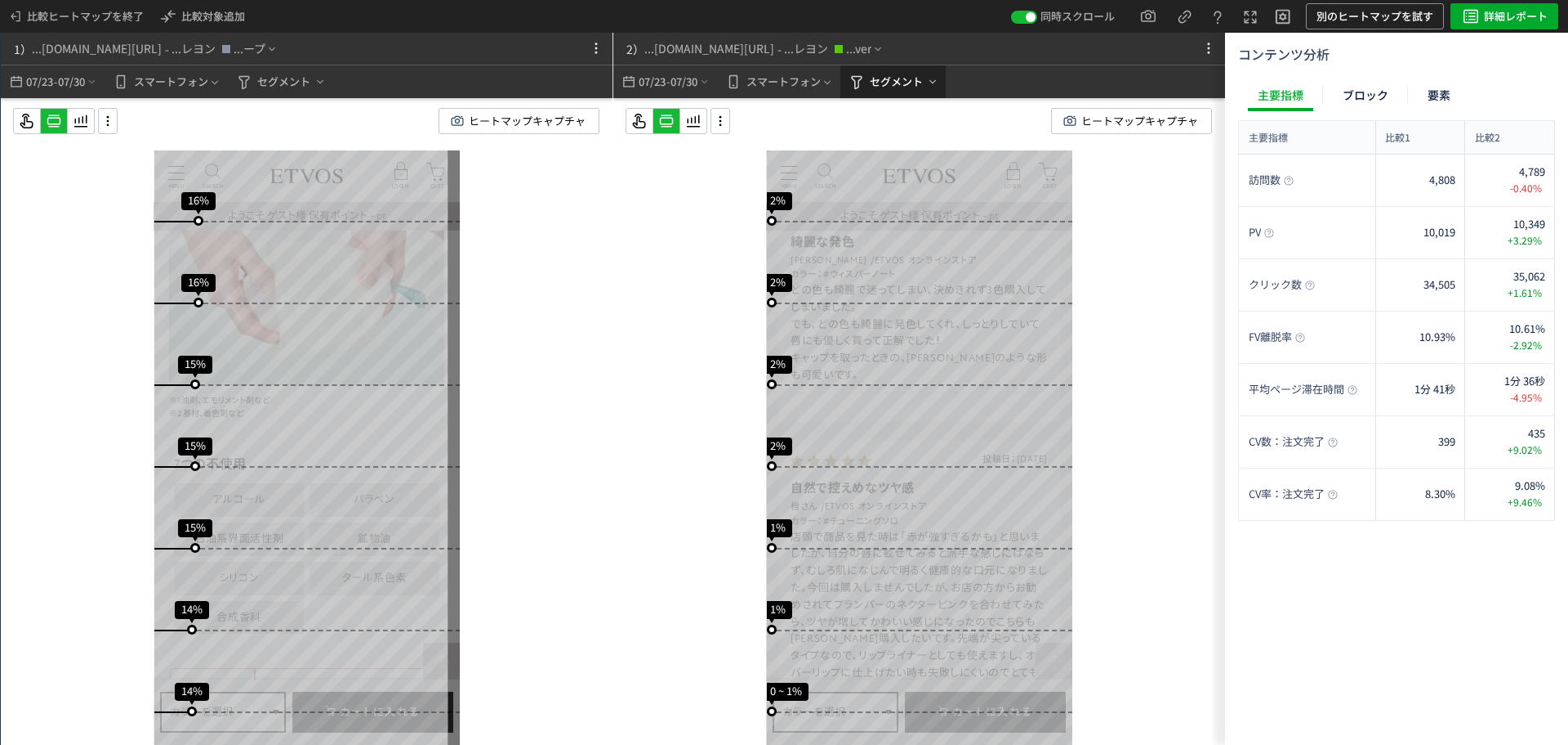
click at [875, 83] on span "セグメント" at bounding box center [896, 82] width 54 height 26
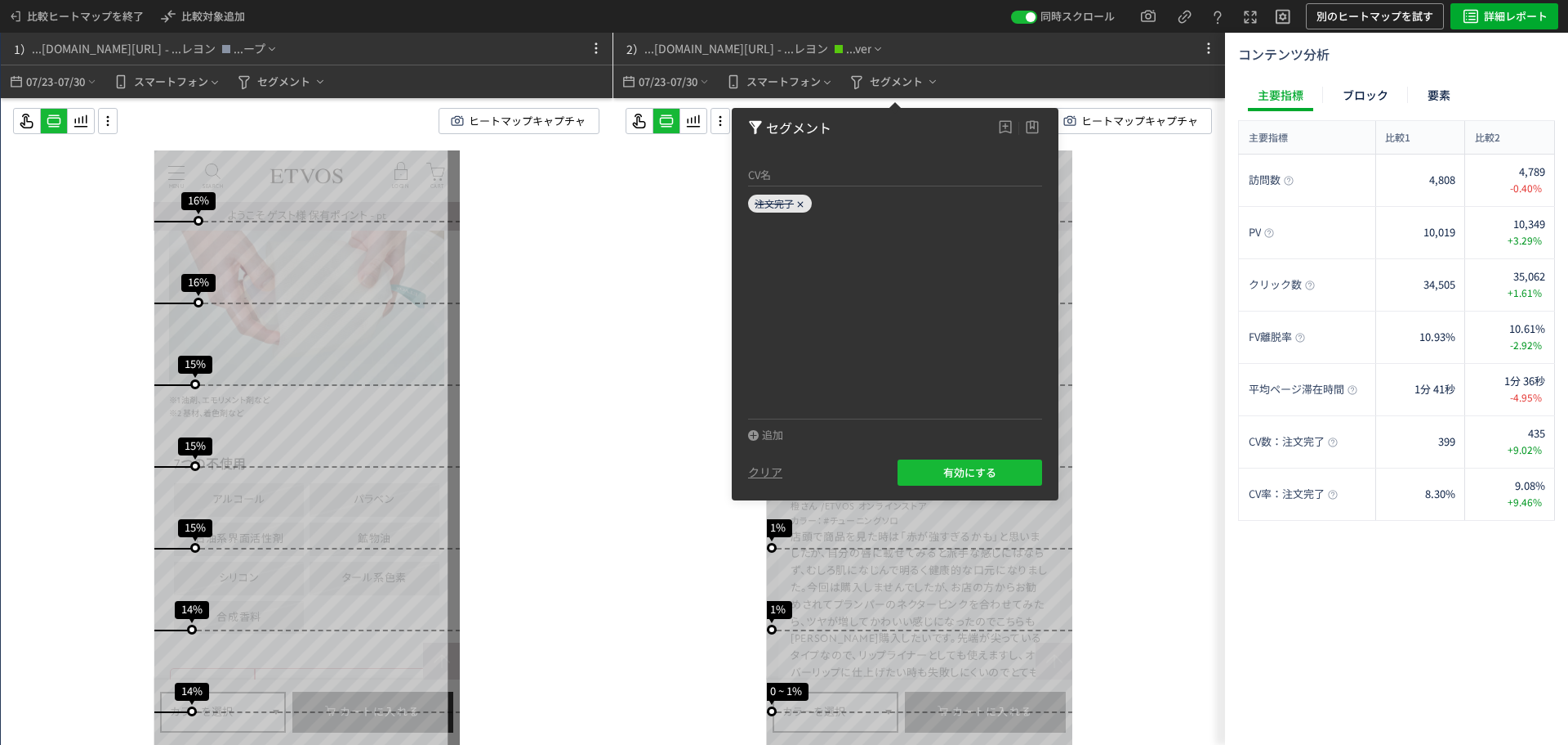
click at [773, 203] on span "注文完了" at bounding box center [775, 203] width 39 height 14
click at [765, 449] on div "追加 クリア 有効にする" at bounding box center [895, 452] width 294 height 67
click at [770, 440] on div "追加" at bounding box center [766, 434] width 35 height 17
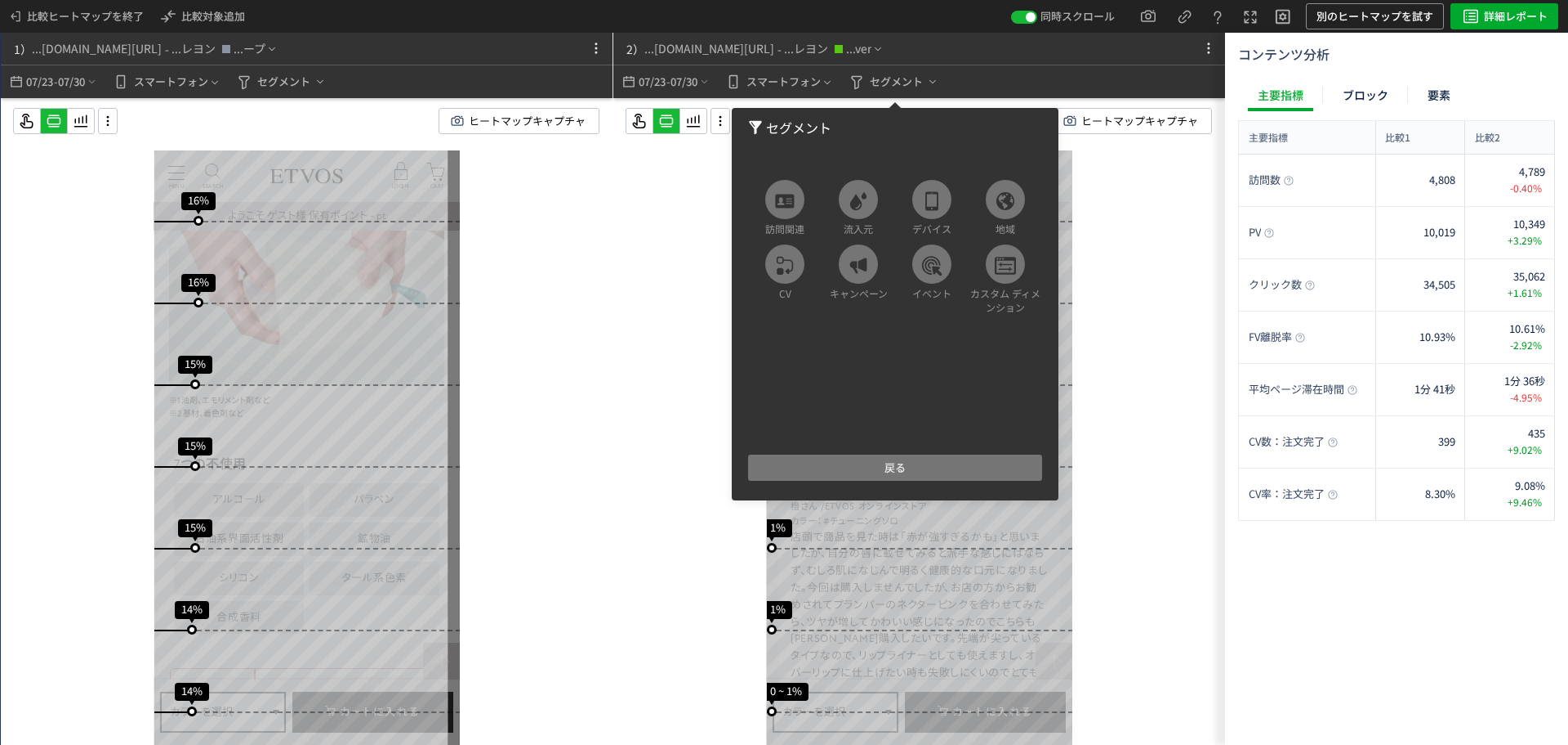
click at [822, 475] on button "戻る" at bounding box center [895, 467] width 294 height 26
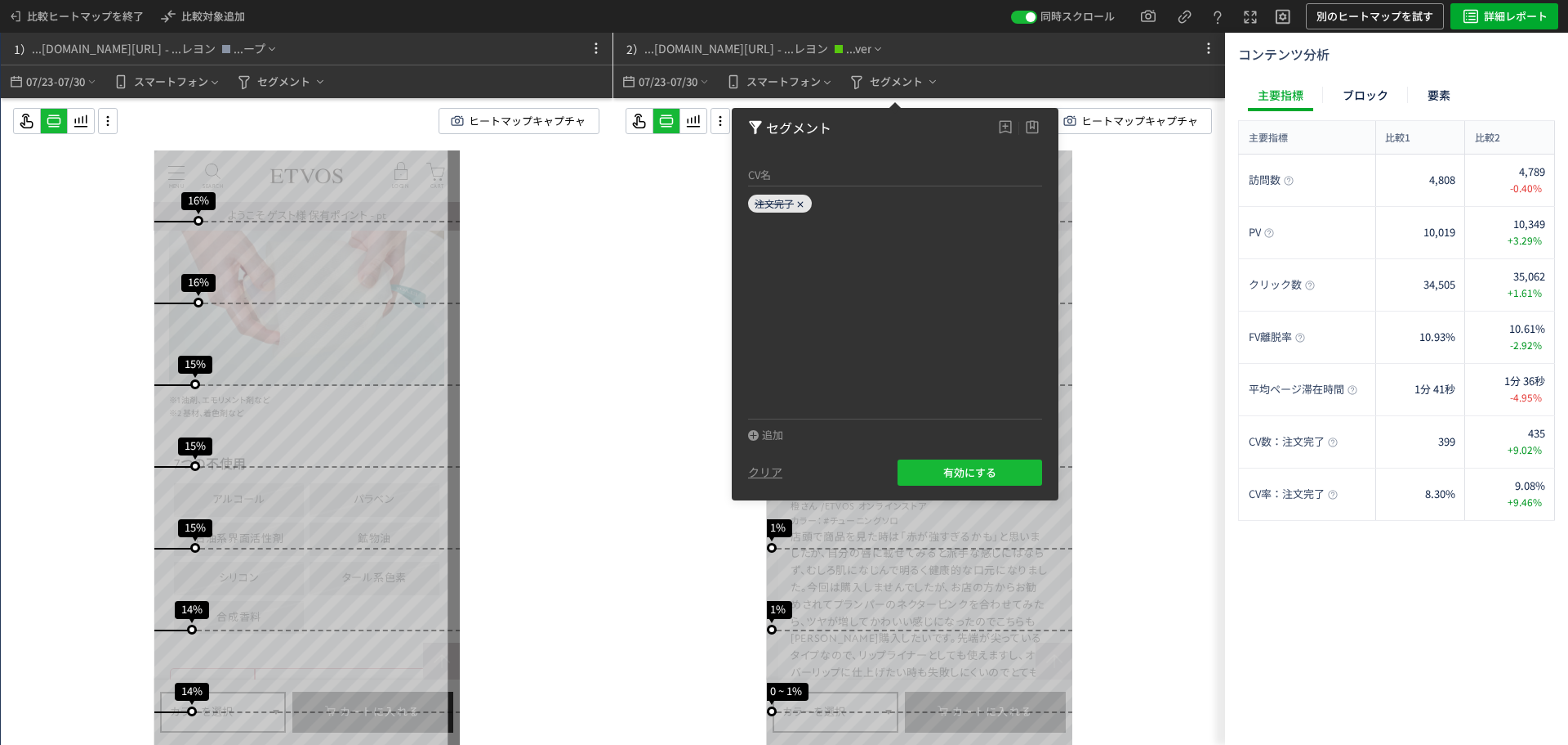
click at [801, 205] on use at bounding box center [801, 204] width 6 height 6
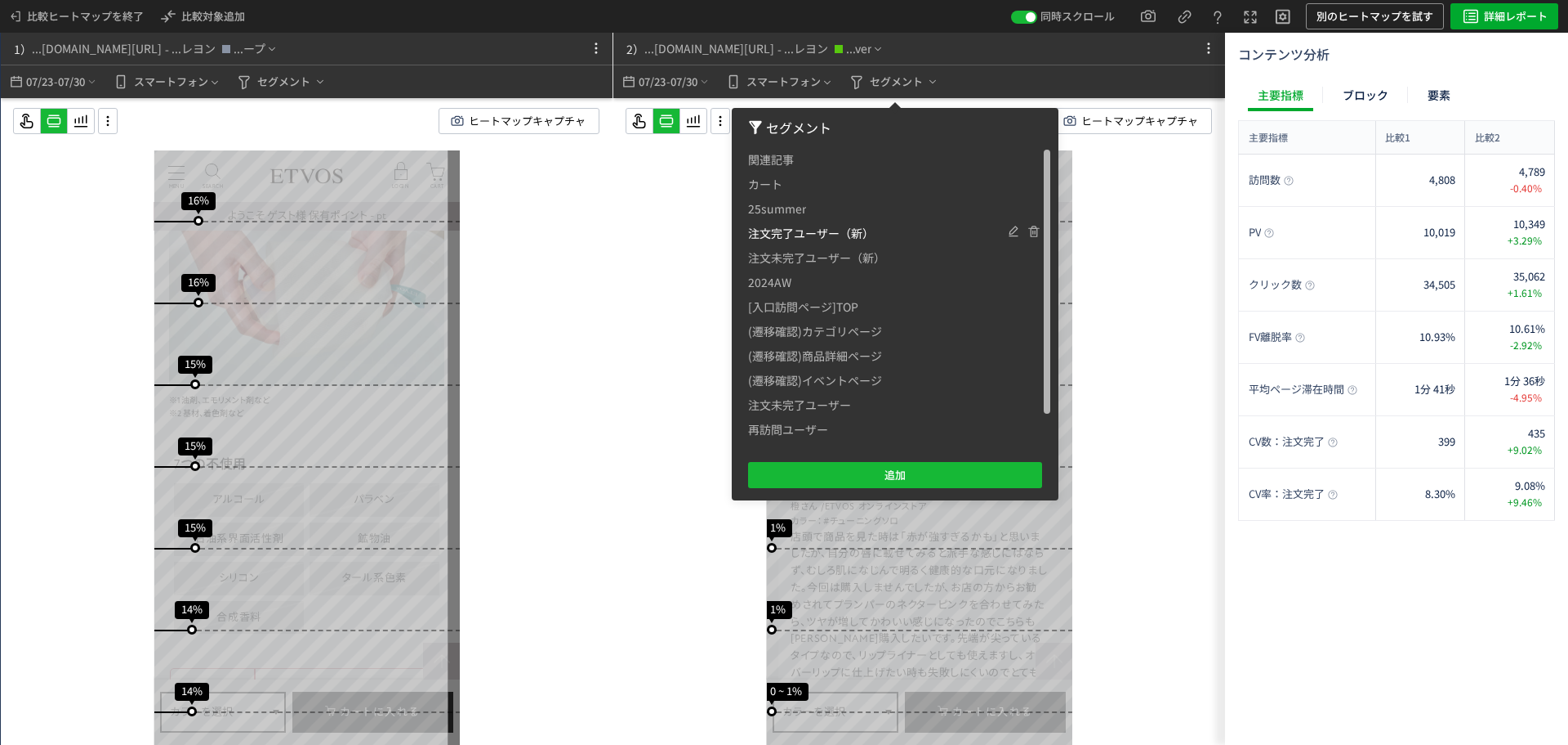
click at [797, 227] on span "注文完了ユーザー（新）" at bounding box center [811, 233] width 126 height 24
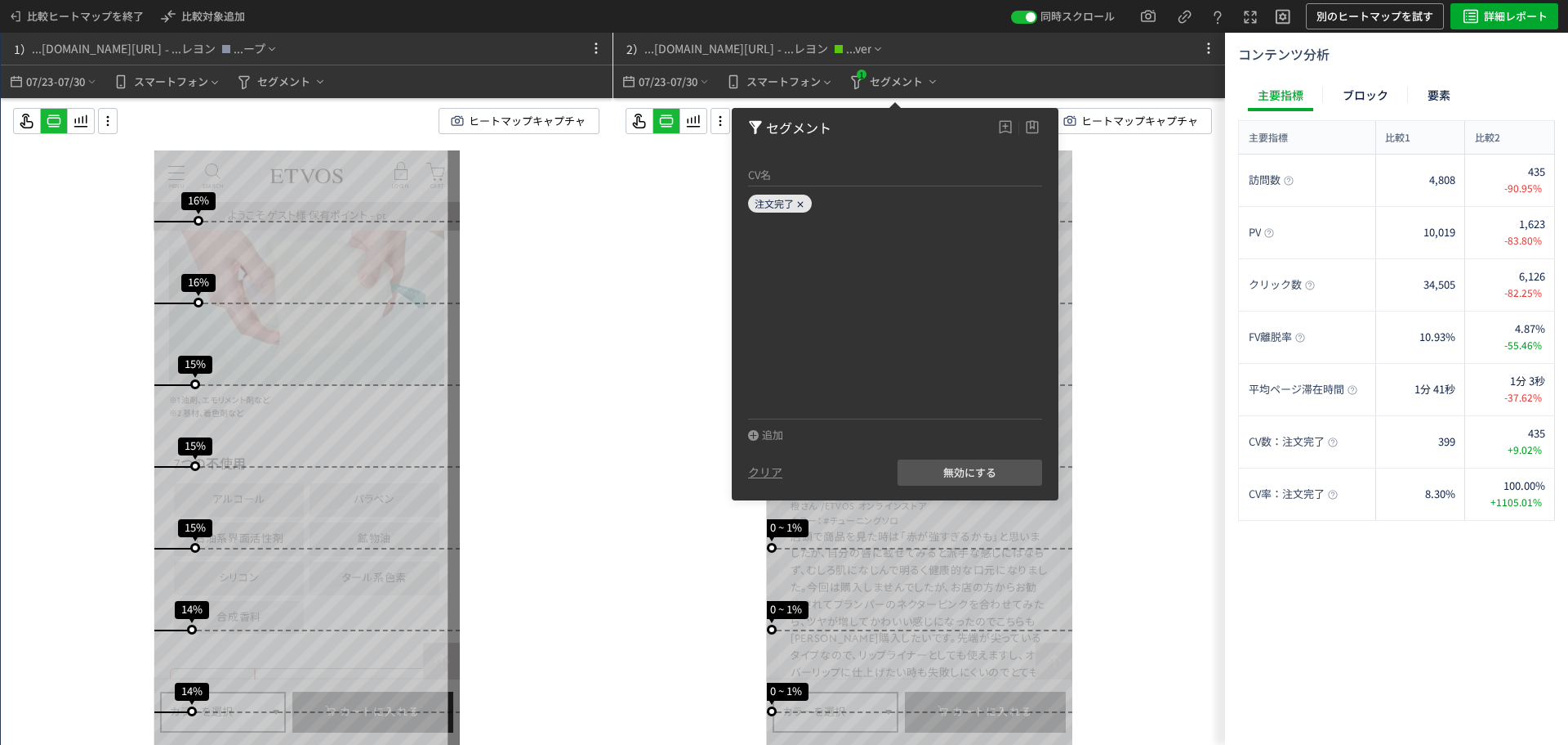
click at [801, 207] on icon at bounding box center [800, 205] width 10 height 10
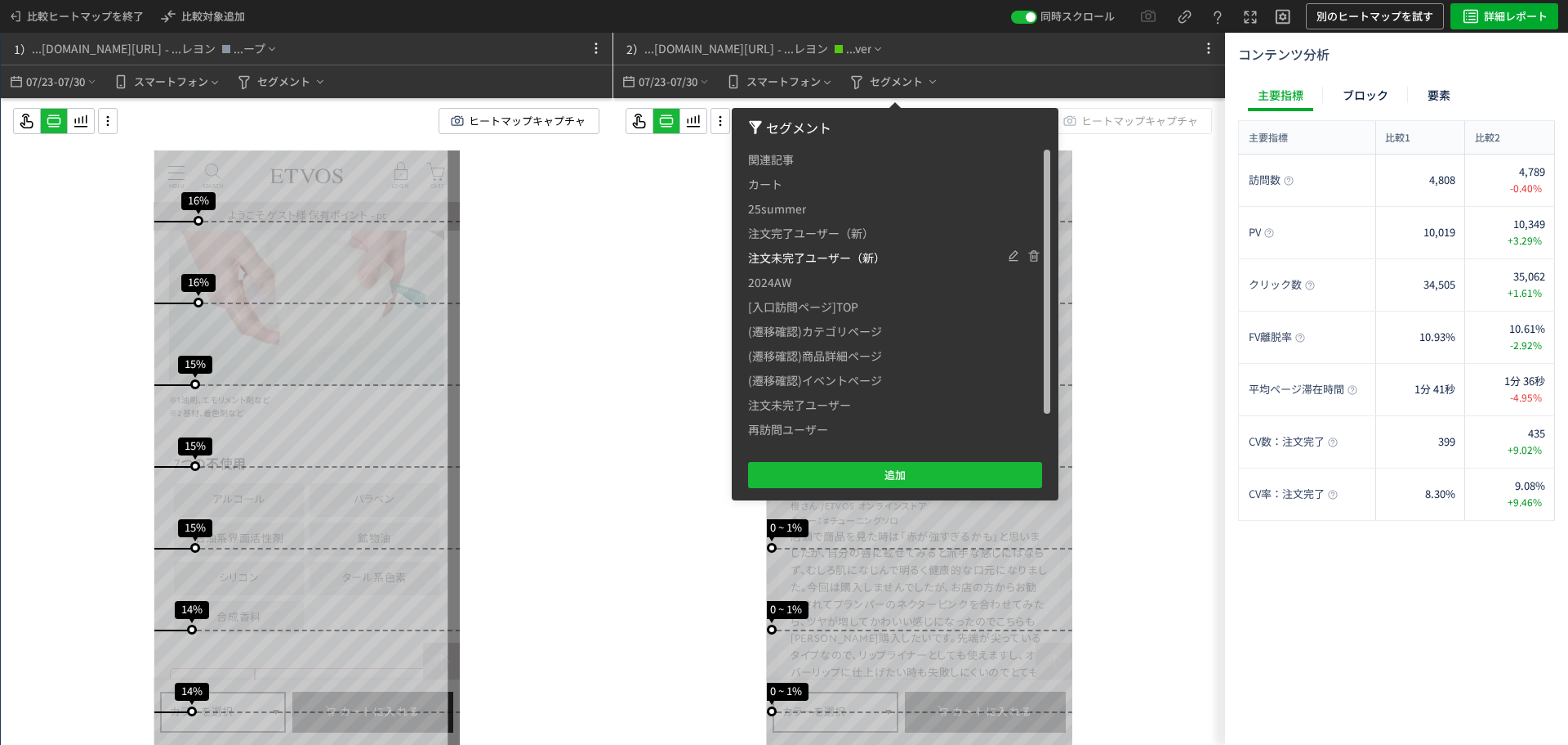
click at [820, 261] on span "注文未完了ユーザー（新）" at bounding box center [817, 257] width 137 height 24
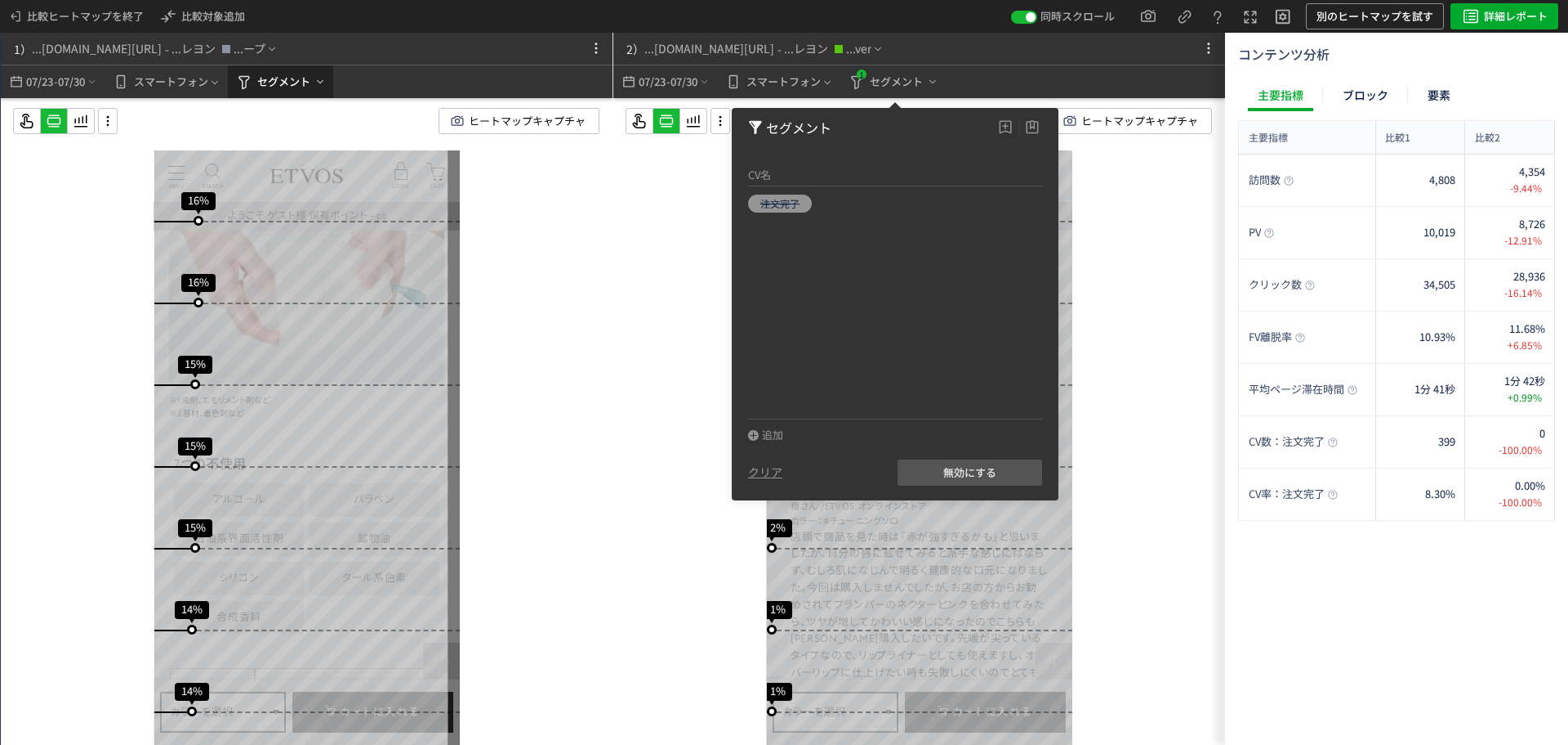
click at [297, 84] on span "セグメント" at bounding box center [283, 82] width 54 height 26
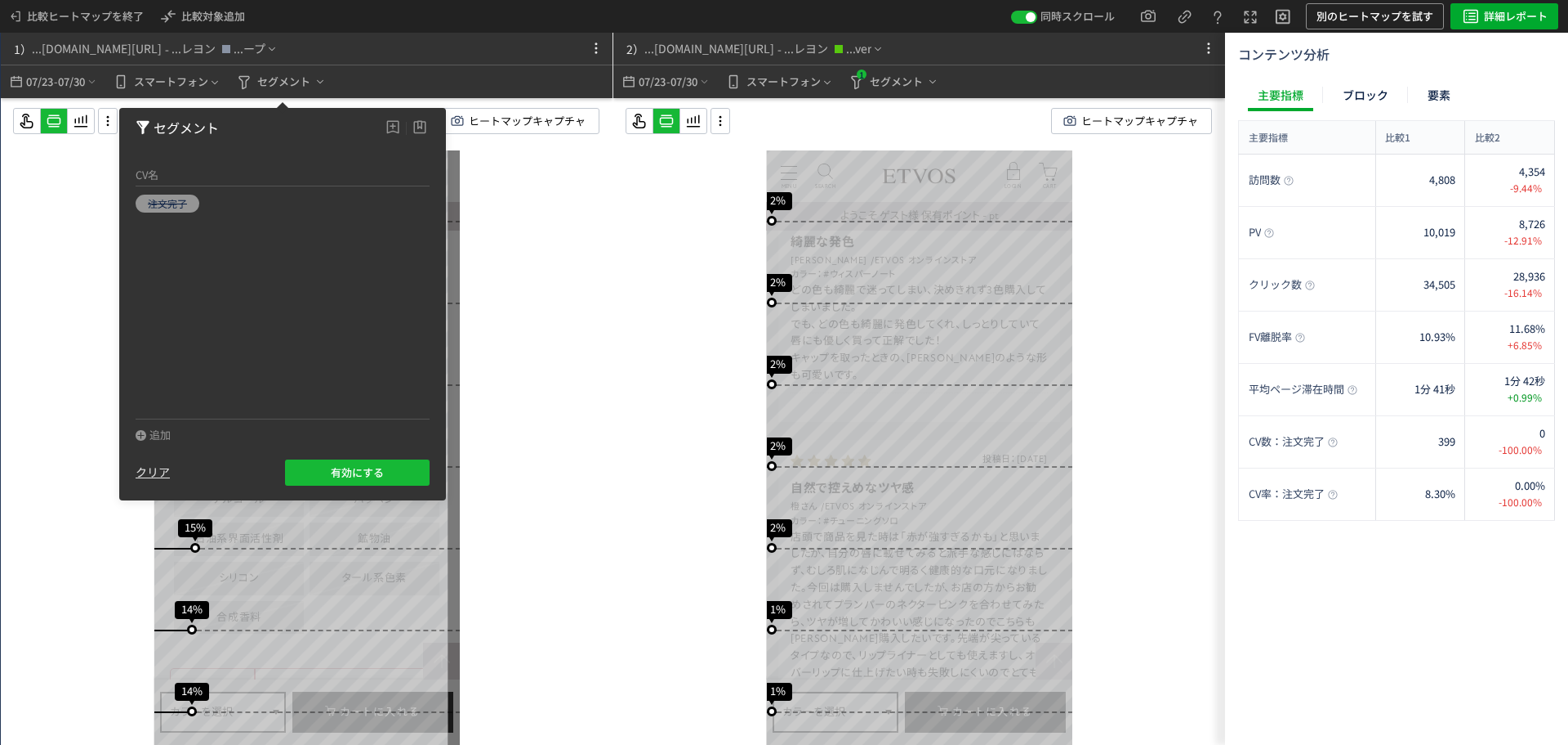
click at [160, 472] on div "クリア" at bounding box center [152, 472] width 34 height 17
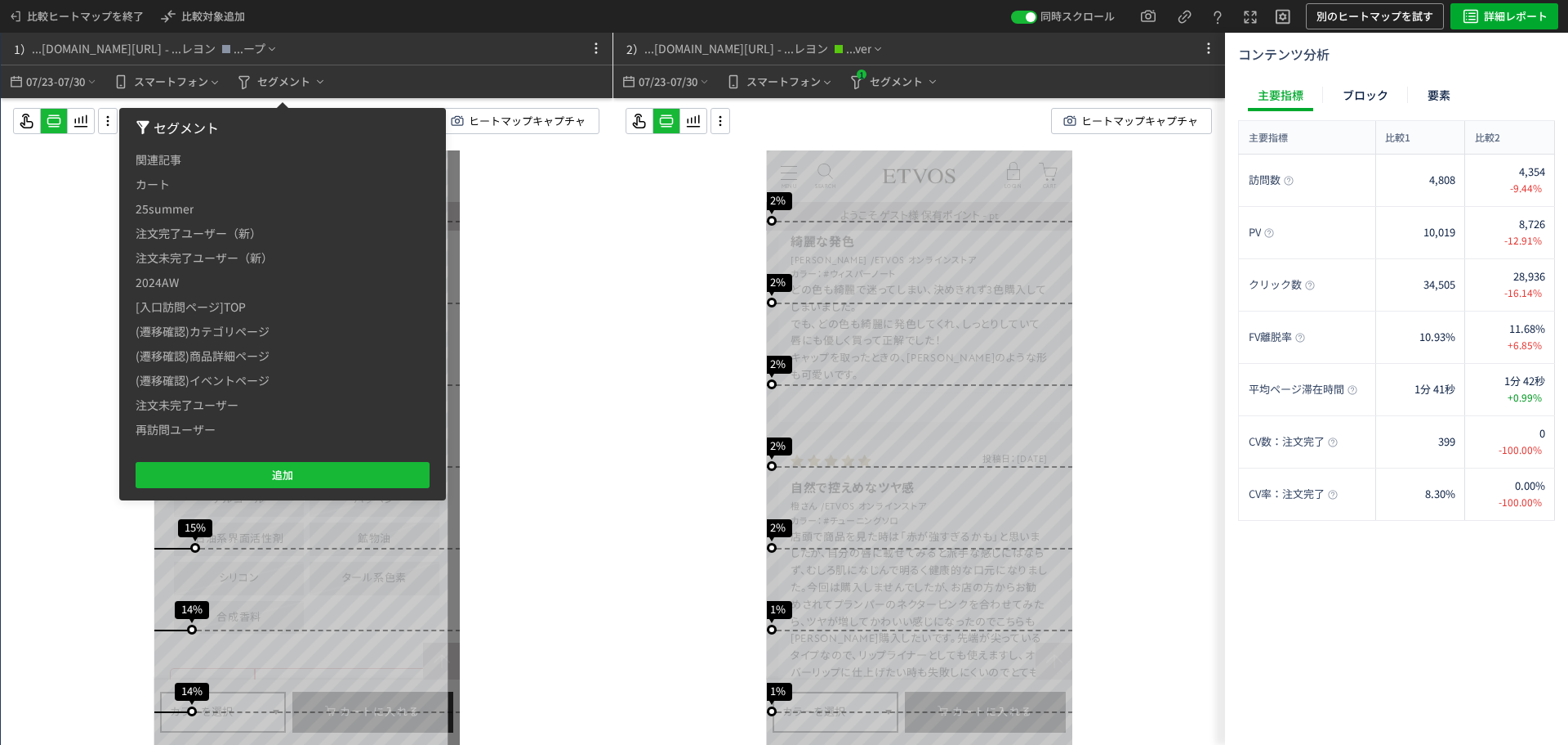
click at [623, 466] on div "スクロール開始位置:696px スクロール到達率 82% スクロール到達率 79% スクロール到達率 77% スクロール到達率 75% スクロール到達率 74…" at bounding box center [919, 454] width 612 height 712
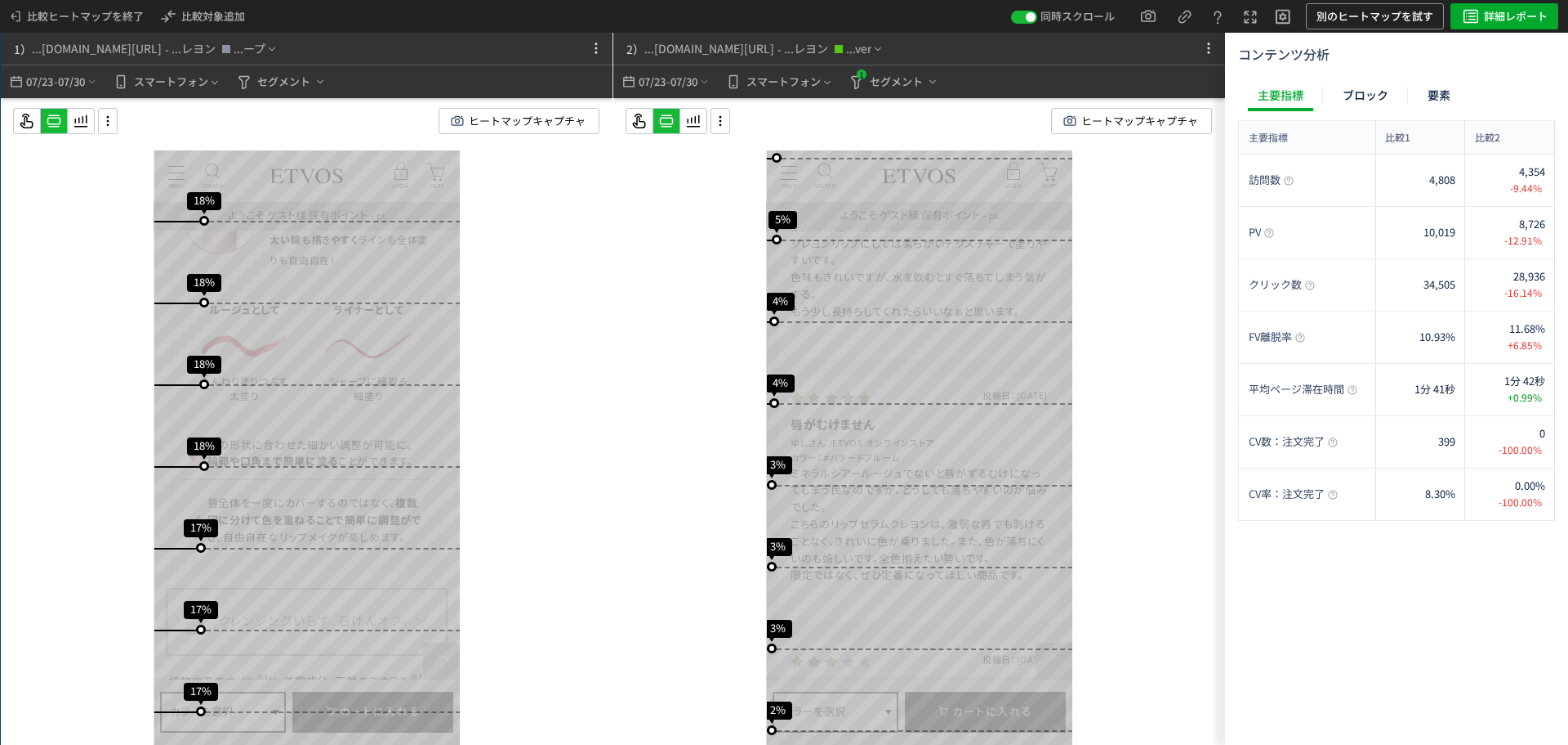
scroll to position [7367, 0]
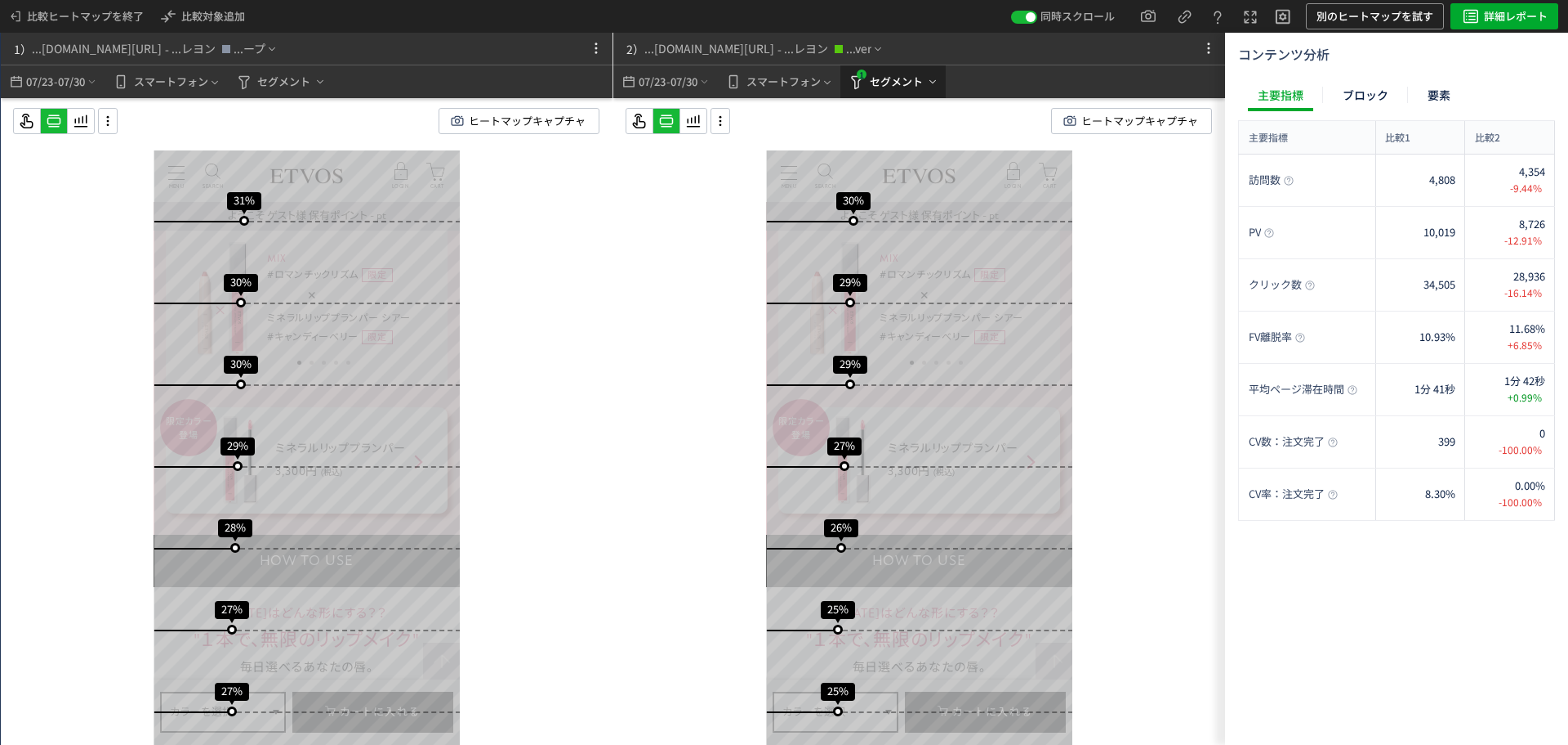
click at [897, 79] on span "セグメント" at bounding box center [896, 82] width 54 height 26
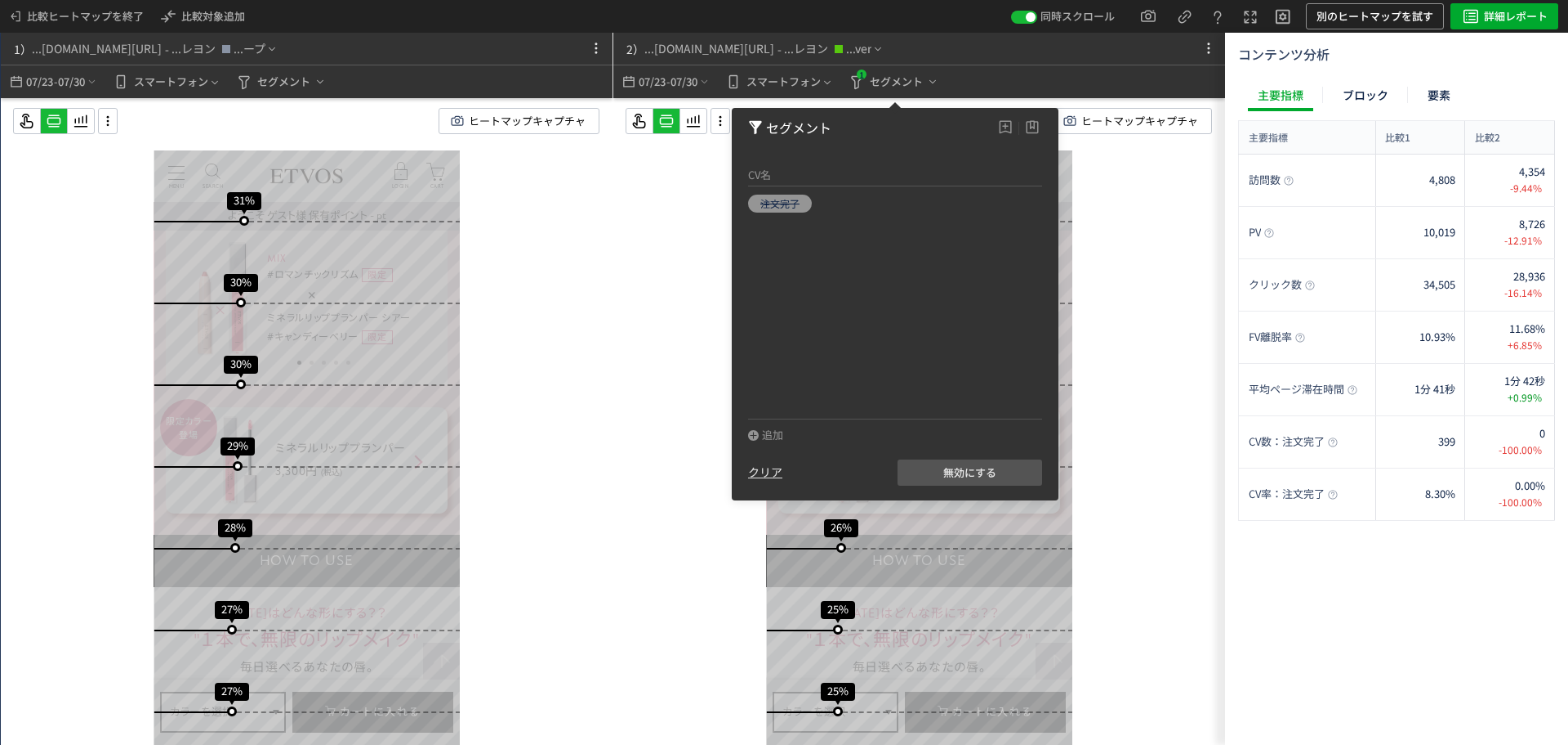
click at [769, 466] on div "クリア" at bounding box center [765, 472] width 34 height 17
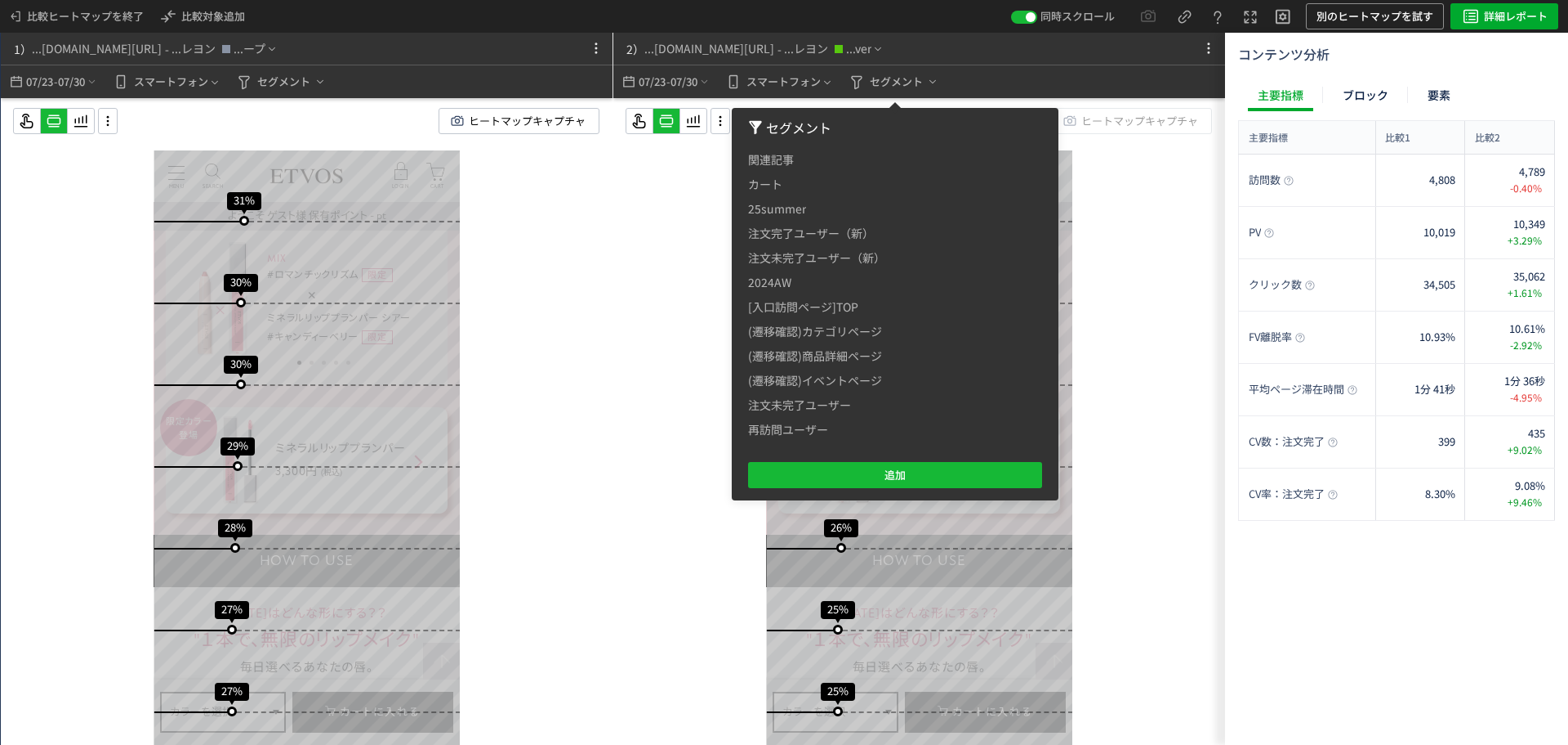
click at [1118, 191] on div "スクロール開始位置:697px スクロール到達率 82% スクロール到達率 79% スクロール到達率 77% スクロール到達率 75% スクロール到達率 74…" at bounding box center [919, 454] width 612 height 712
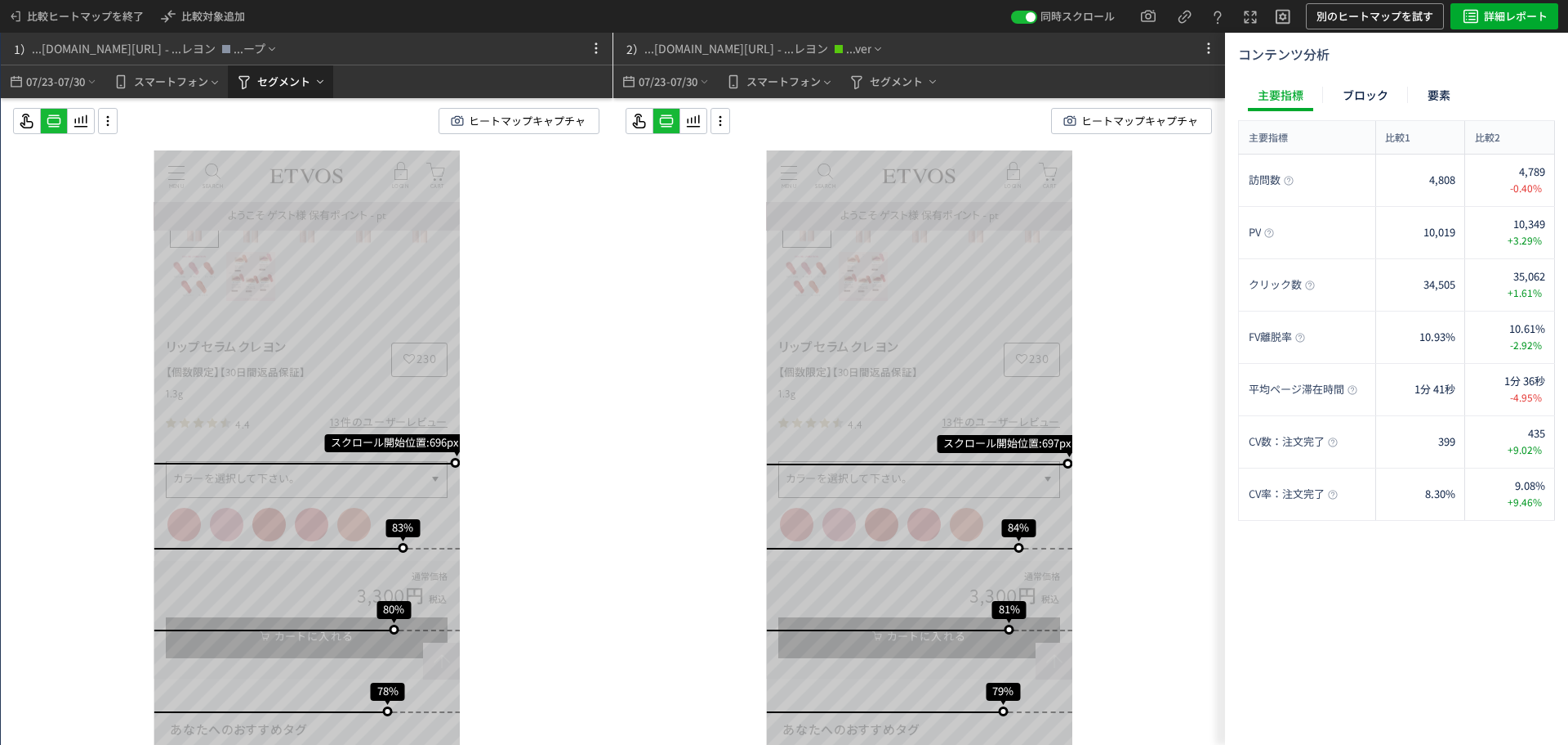
click at [275, 90] on span "セグメント" at bounding box center [283, 82] width 54 height 26
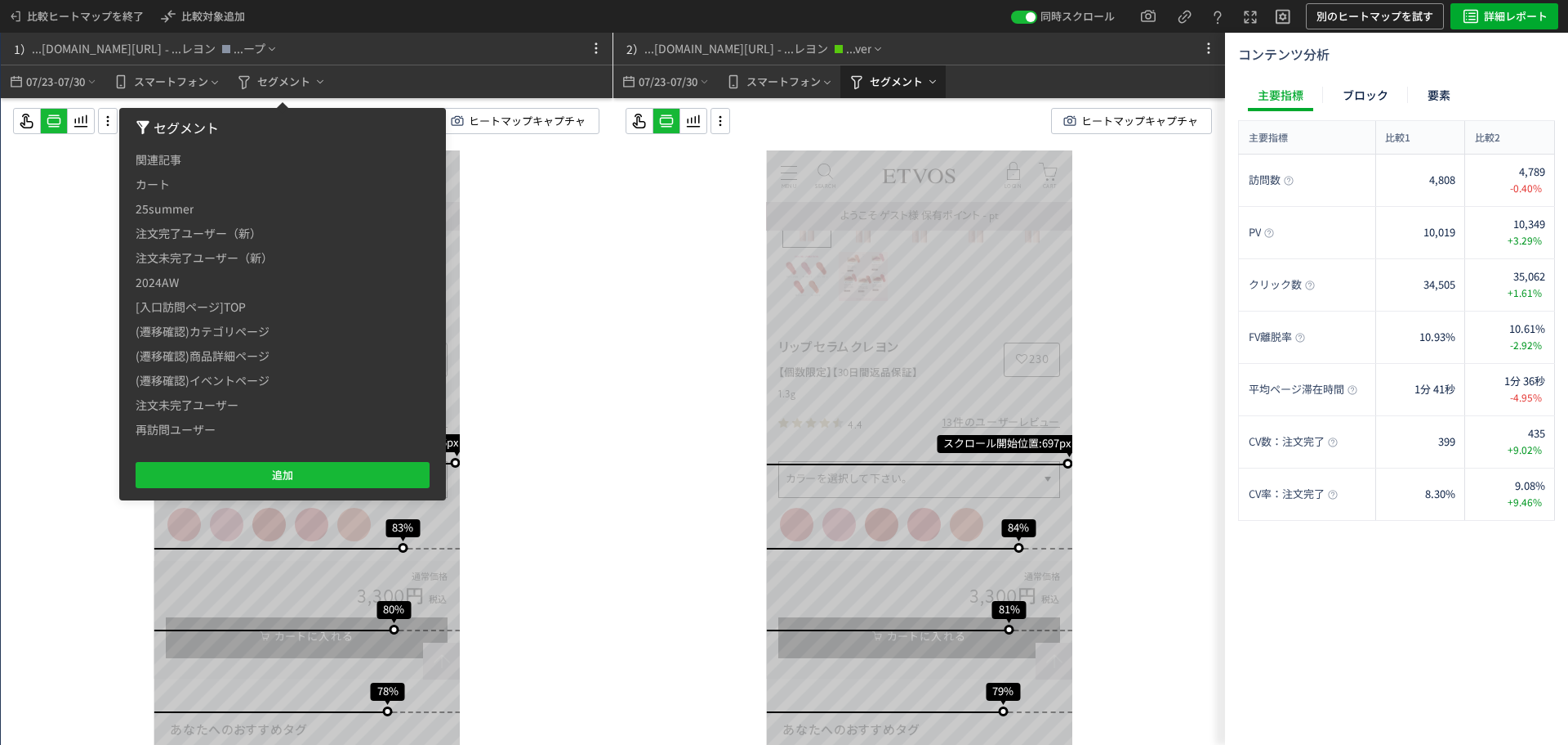
click at [899, 78] on span "セグメント" at bounding box center [896, 82] width 54 height 26
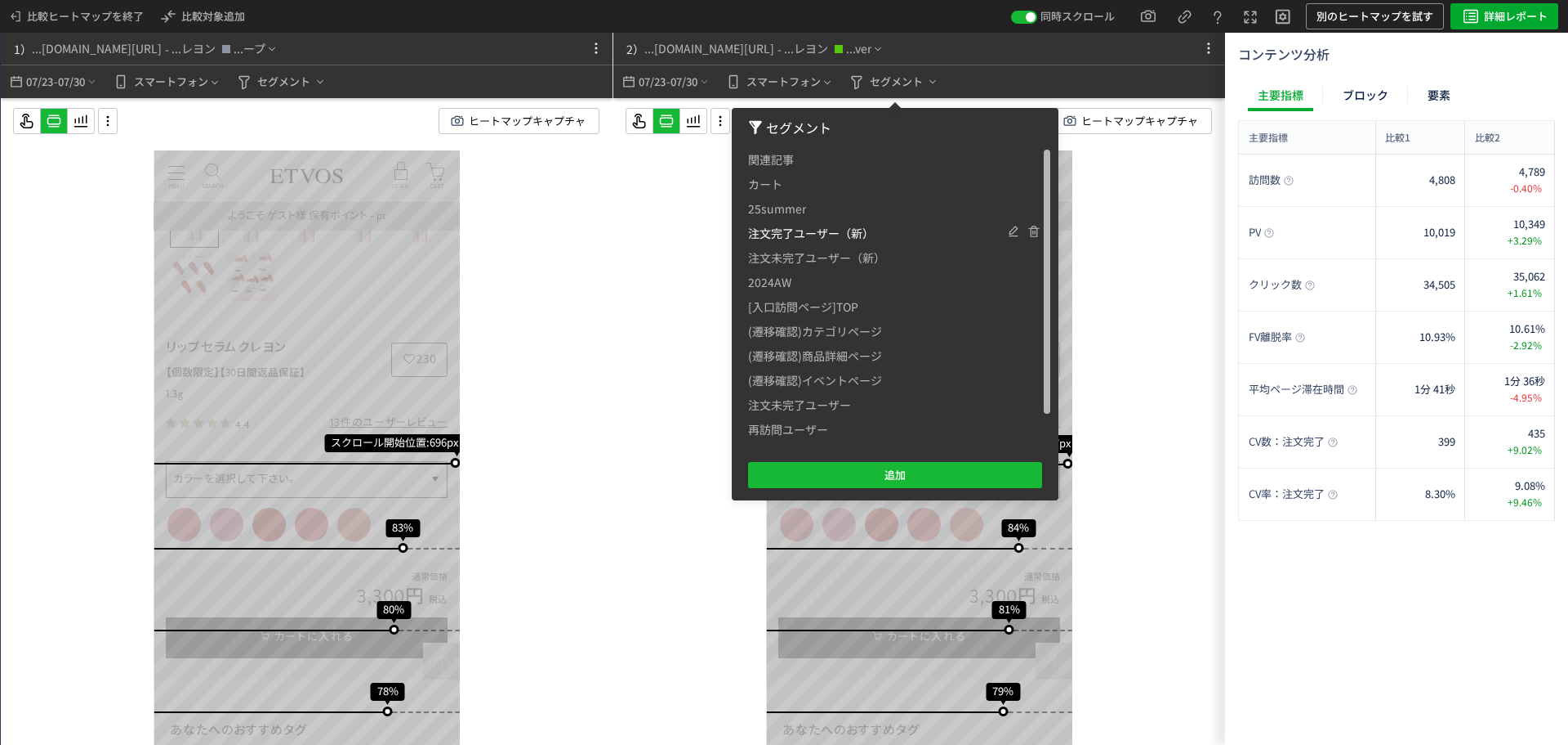
click at [802, 232] on span "注文完了ユーザー（新）" at bounding box center [811, 233] width 126 height 24
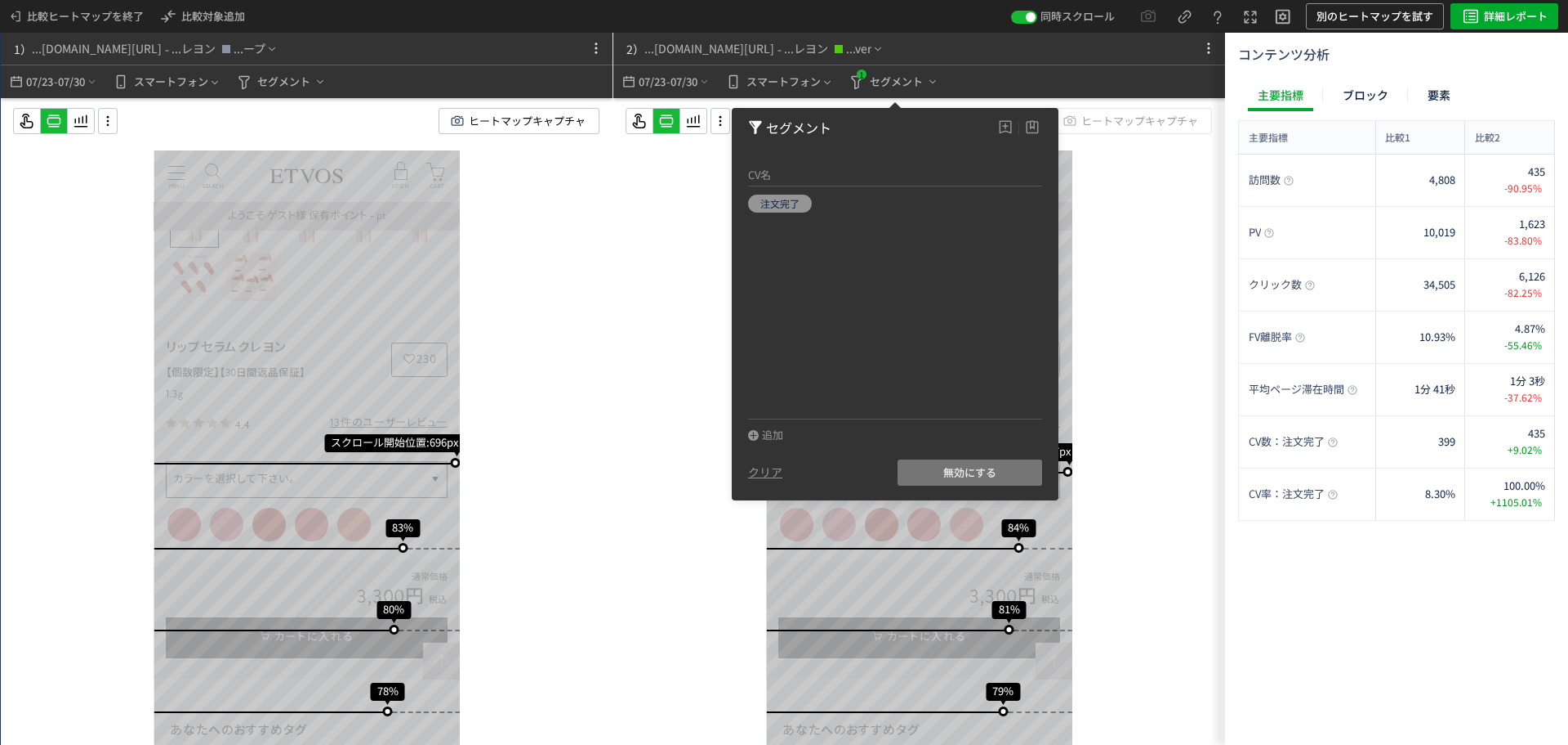
click at [928, 473] on button "無効にする" at bounding box center [969, 472] width 145 height 26
click at [928, 473] on button "有効にする" at bounding box center [969, 472] width 145 height 26
click at [1111, 573] on div "スクロール開始位置:707px スクロール到達率 92% スクロール到達率 91% スクロール到達率 90% スクロール到達率 90% スクロール到達率 89…" at bounding box center [919, 454] width 612 height 712
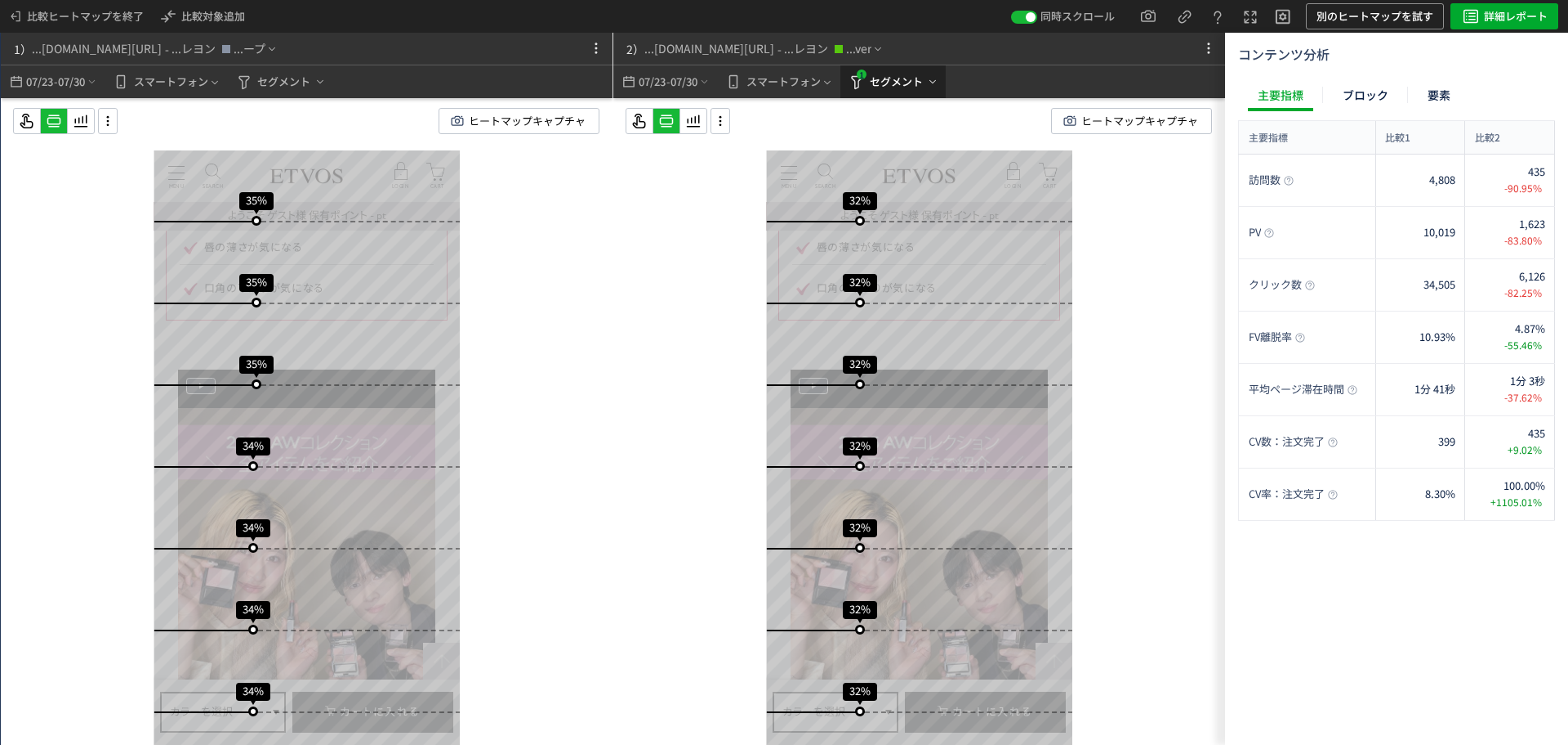
click at [900, 77] on span "セグメント" at bounding box center [896, 82] width 54 height 26
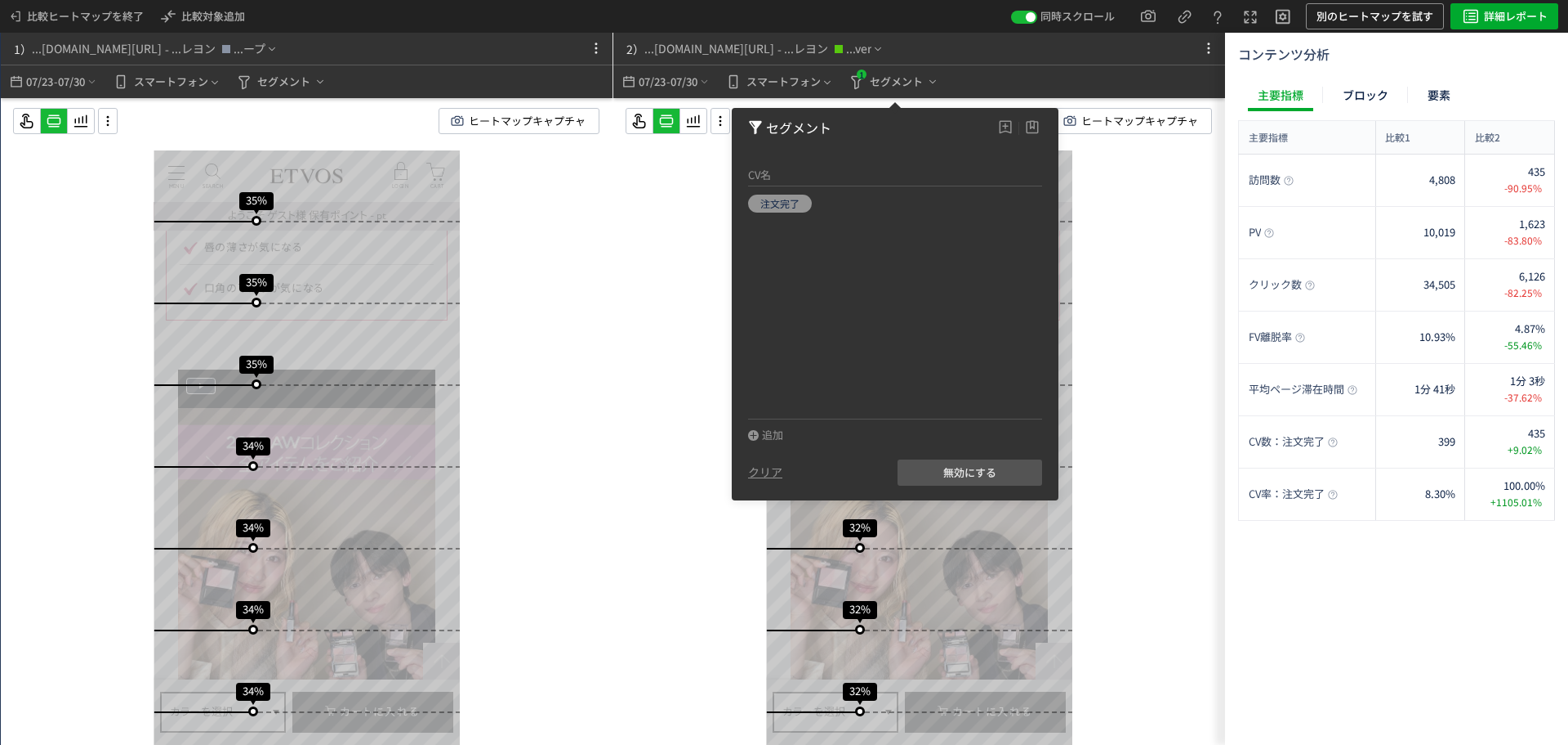
click at [1138, 426] on div "スクロール開始位置:707px スクロール到達率 92% スクロール到達率 91% スクロール到達率 90% スクロール到達率 90% スクロール到達率 89…" at bounding box center [919, 454] width 612 height 712
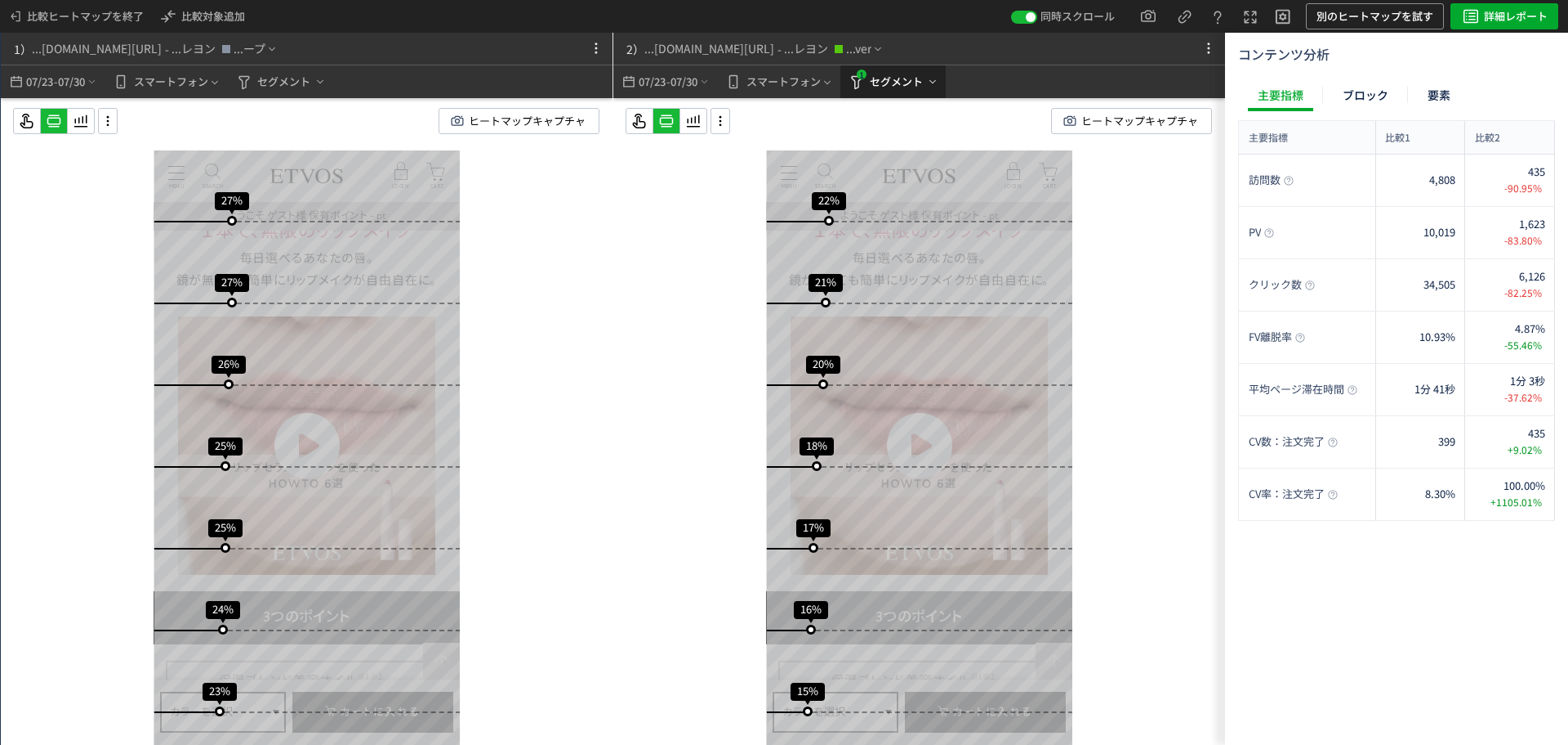
click at [893, 80] on span "セグメント" at bounding box center [896, 82] width 54 height 26
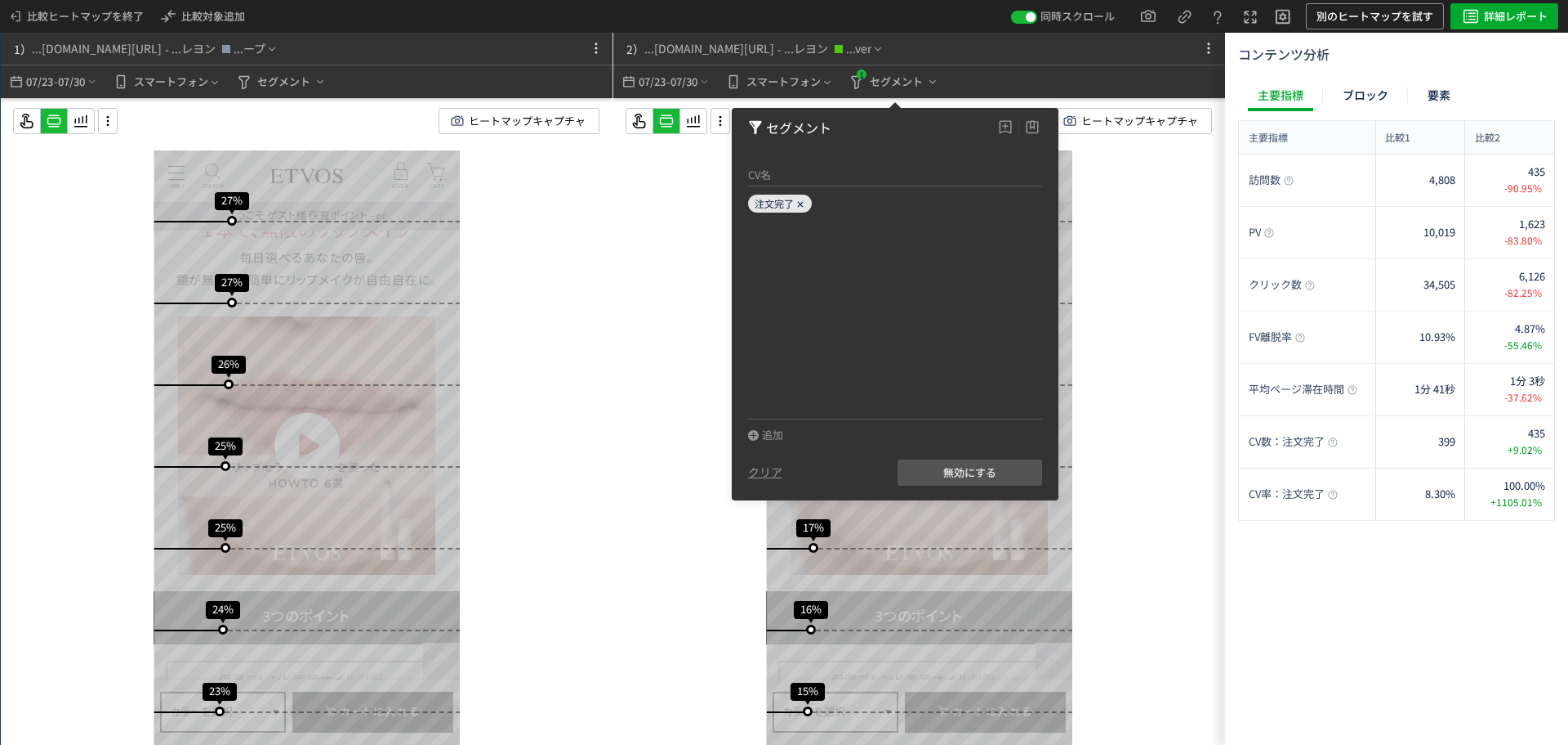
click at [796, 205] on icon at bounding box center [800, 205] width 10 height 10
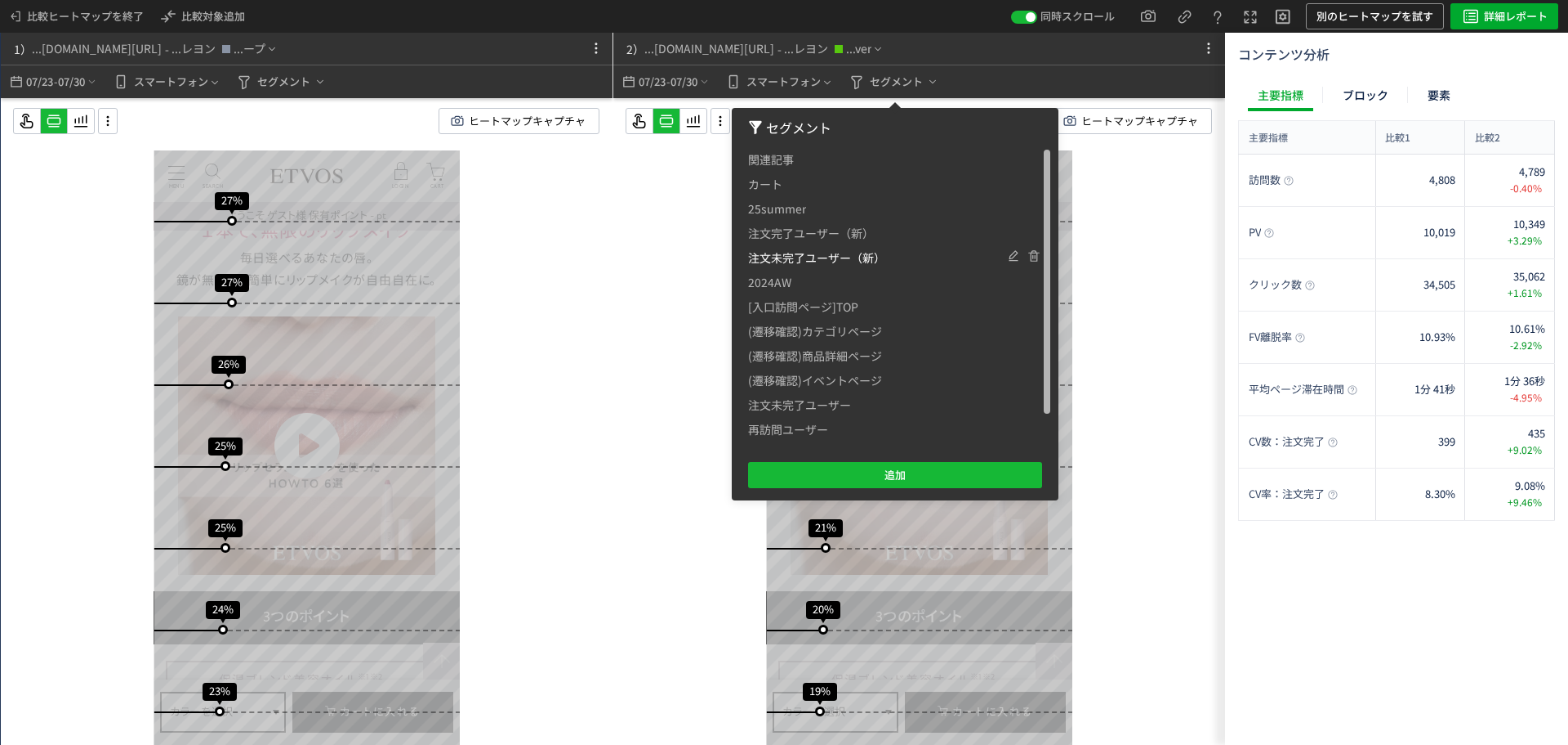
click at [820, 261] on span "注文未完了ユーザー（新）" at bounding box center [817, 257] width 137 height 24
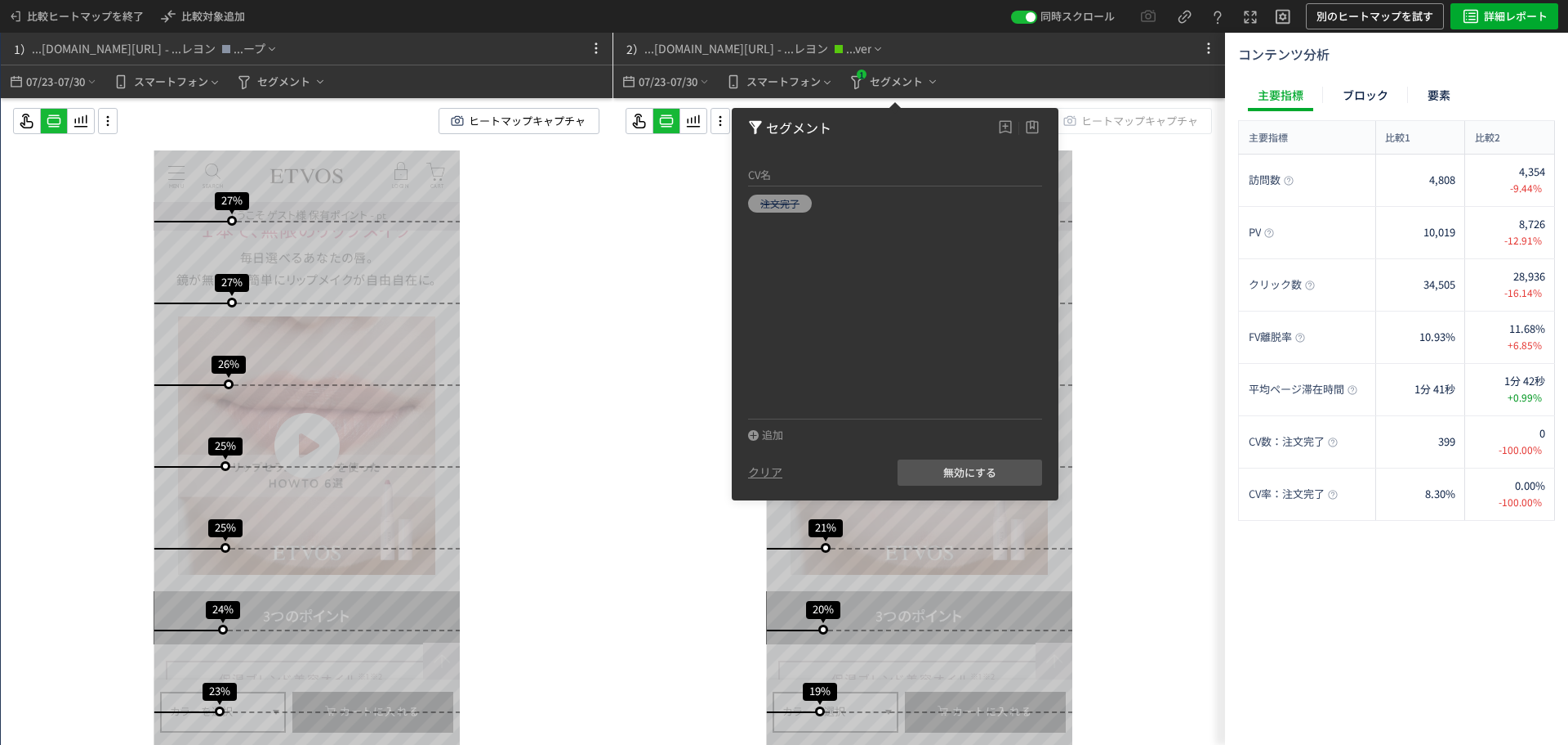
click at [1138, 484] on div "スクロール開始位置:696px スクロール到達率 84% スクロール到達率 81% スクロール到達率 79% スクロール到達率 77% スクロール到達率 76…" at bounding box center [919, 454] width 612 height 712
